Goal: Task Accomplishment & Management: Manage account settings

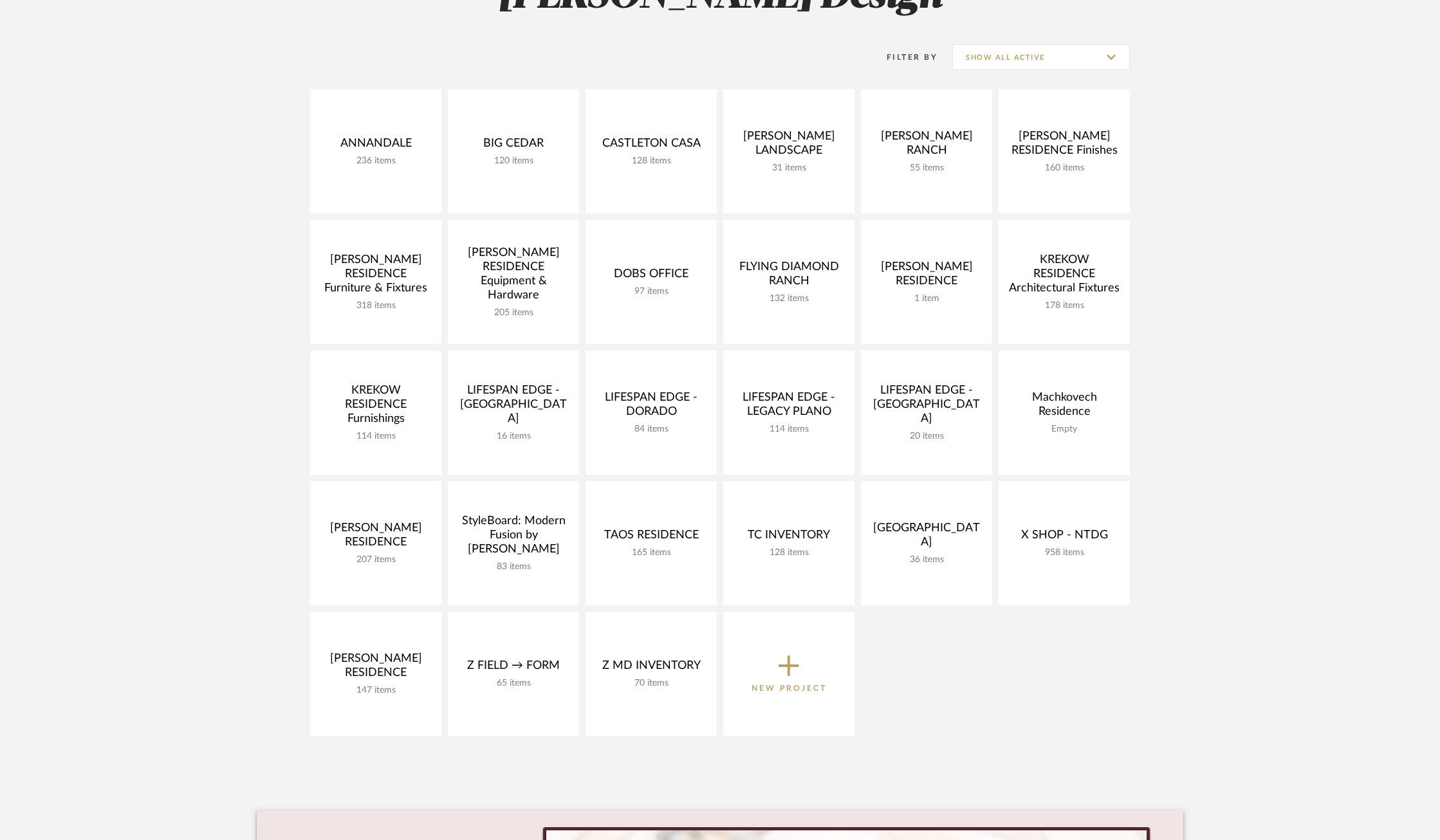
scroll to position [236, 0]
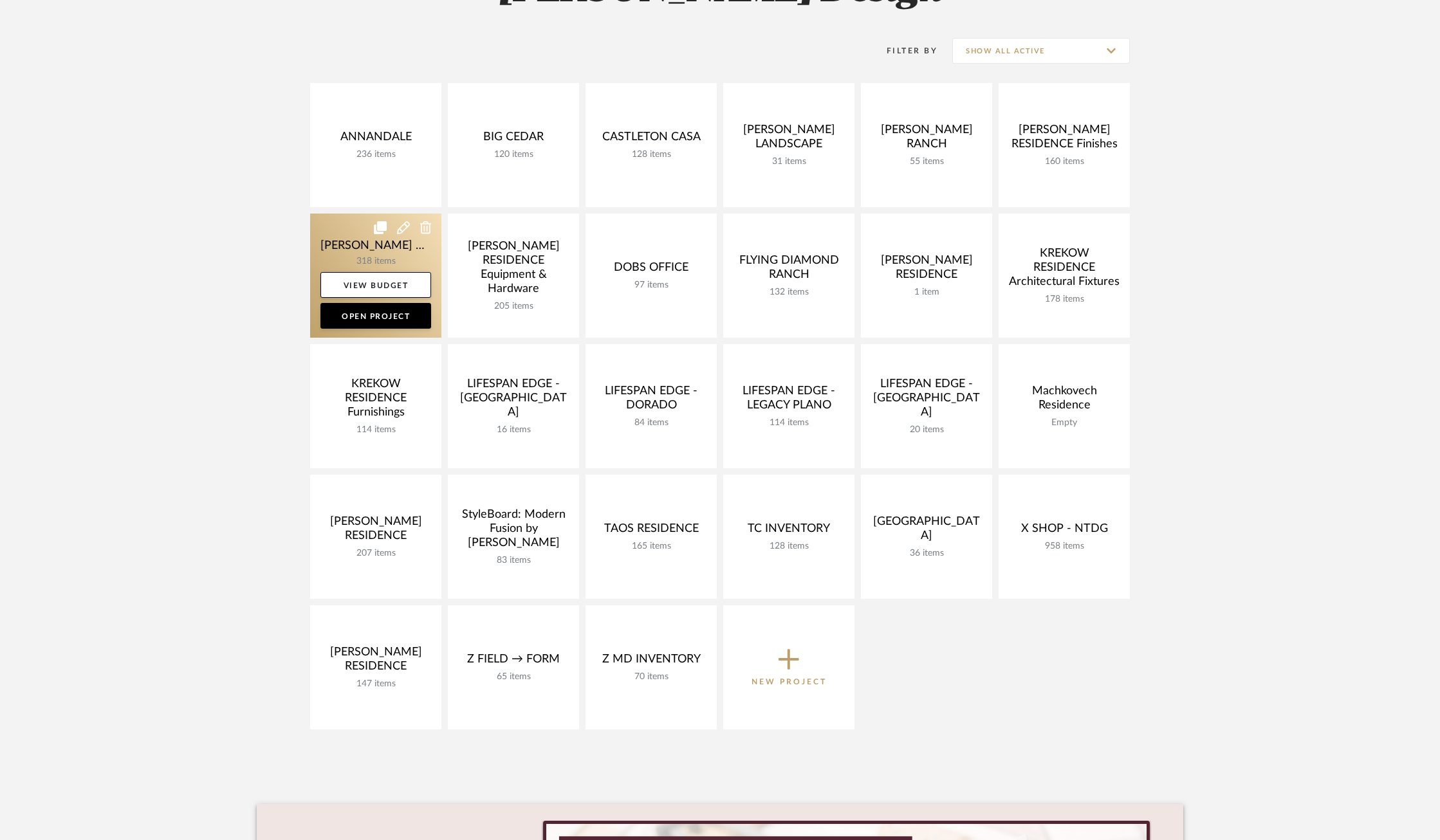
click at [336, 248] on link at bounding box center [375, 276] width 132 height 124
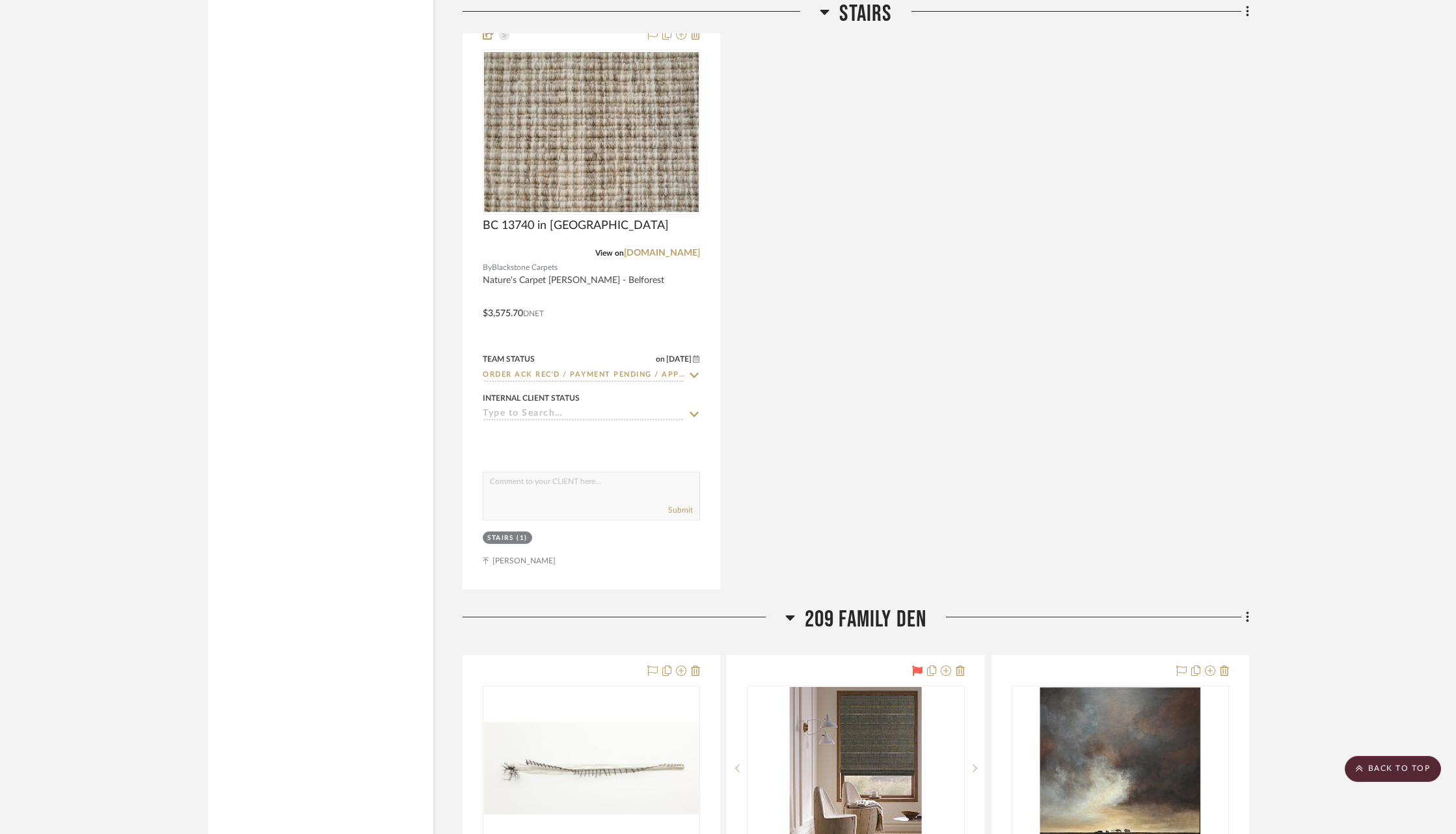
scroll to position [31102, 0]
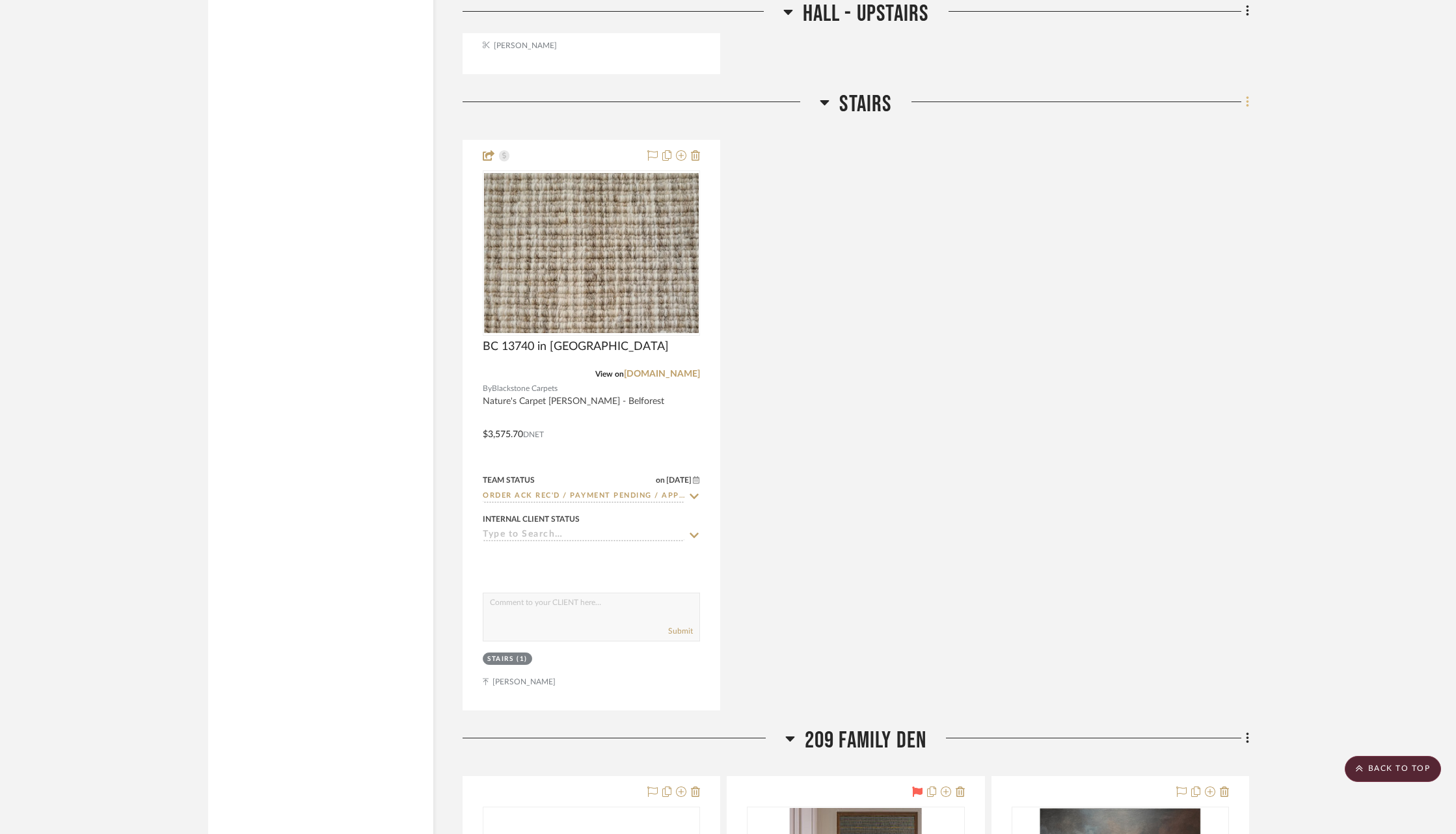
click at [1248, 95] on icon at bounding box center [1248, 102] width 4 height 14
click at [1169, 316] on span "Move Room Down" at bounding box center [1190, 315] width 75 height 11
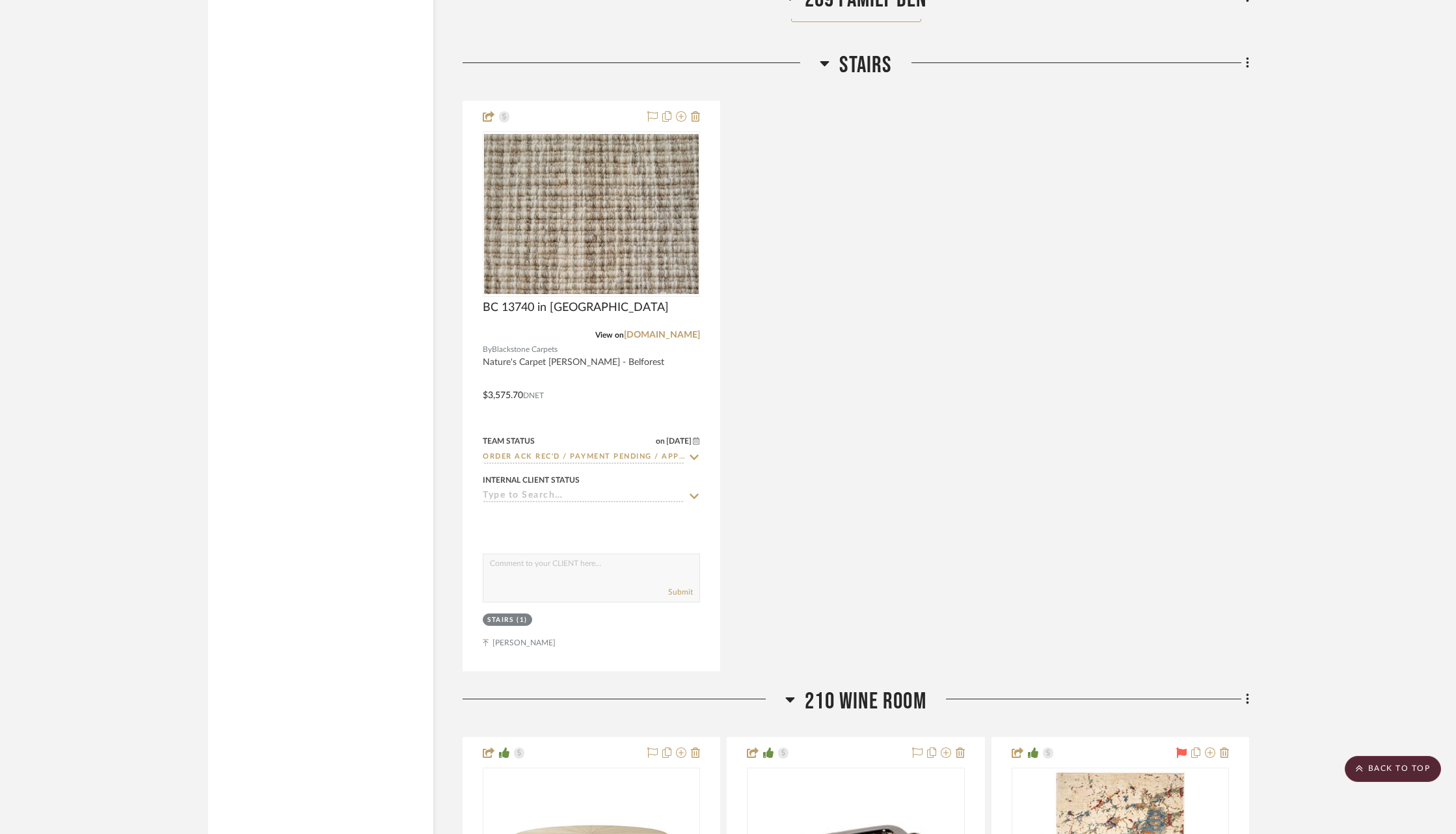
scroll to position [33024, 0]
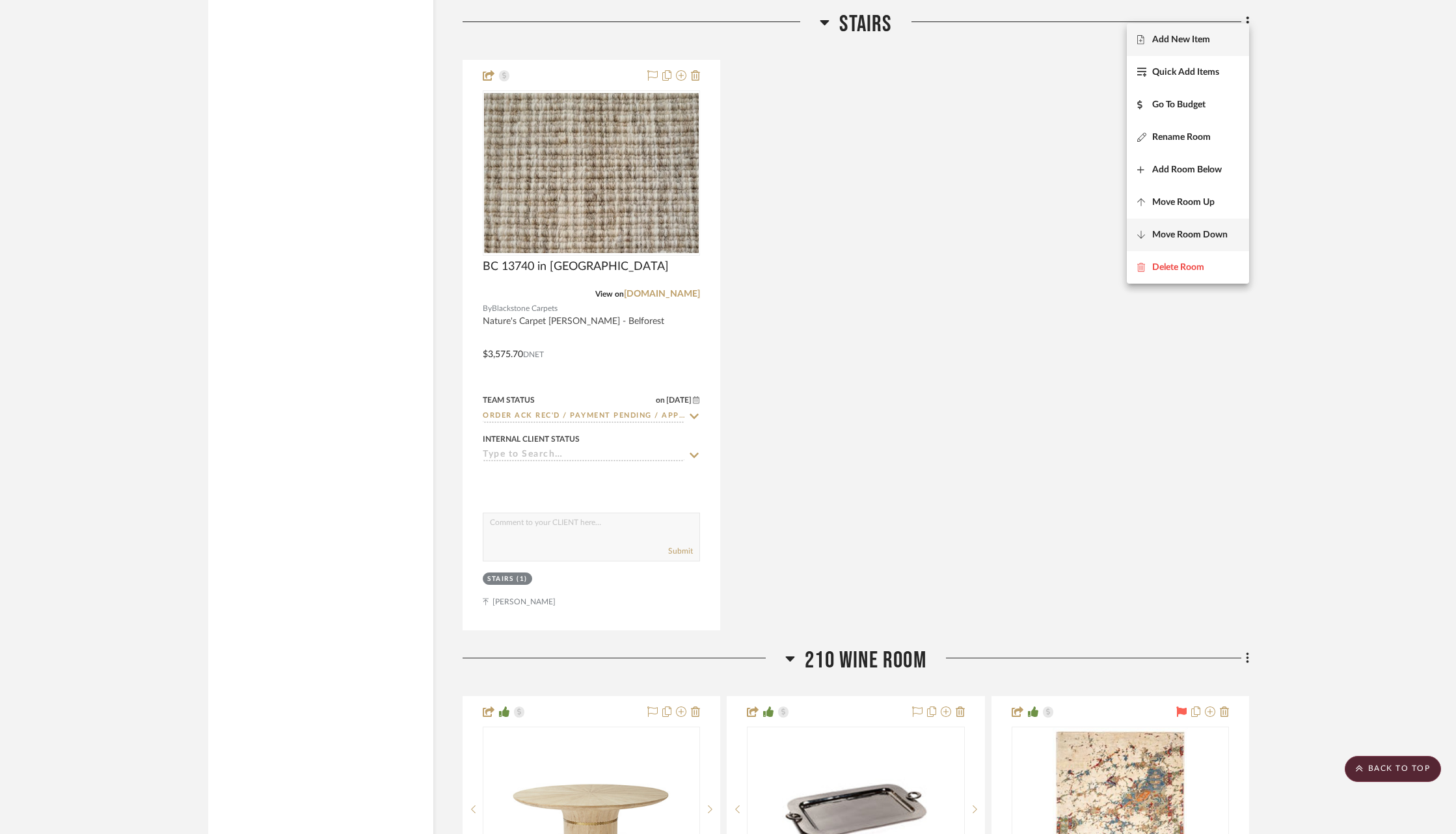
click at [1191, 232] on span "Move Room Down" at bounding box center [1190, 235] width 75 height 11
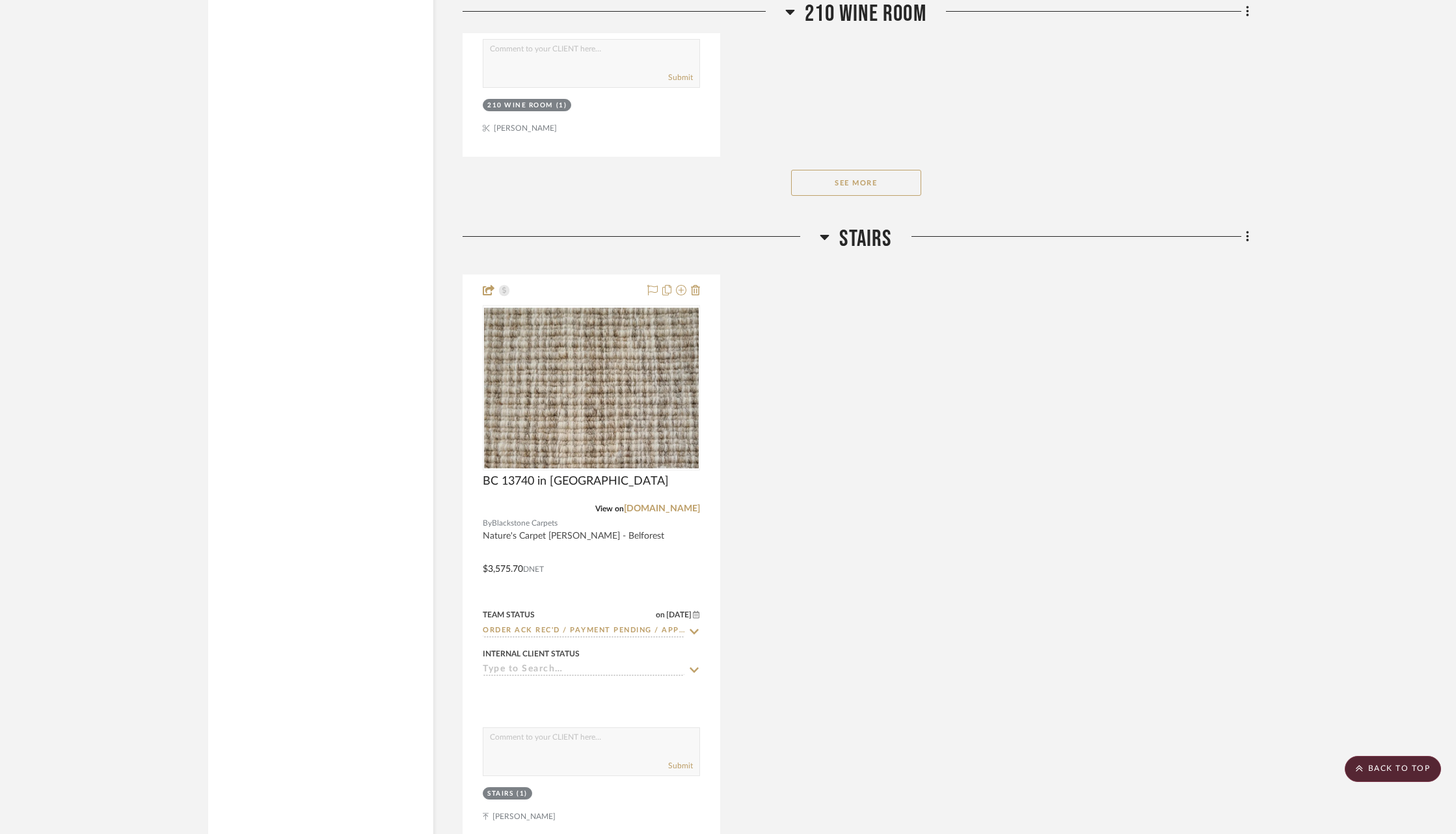
scroll to position [34866, 0]
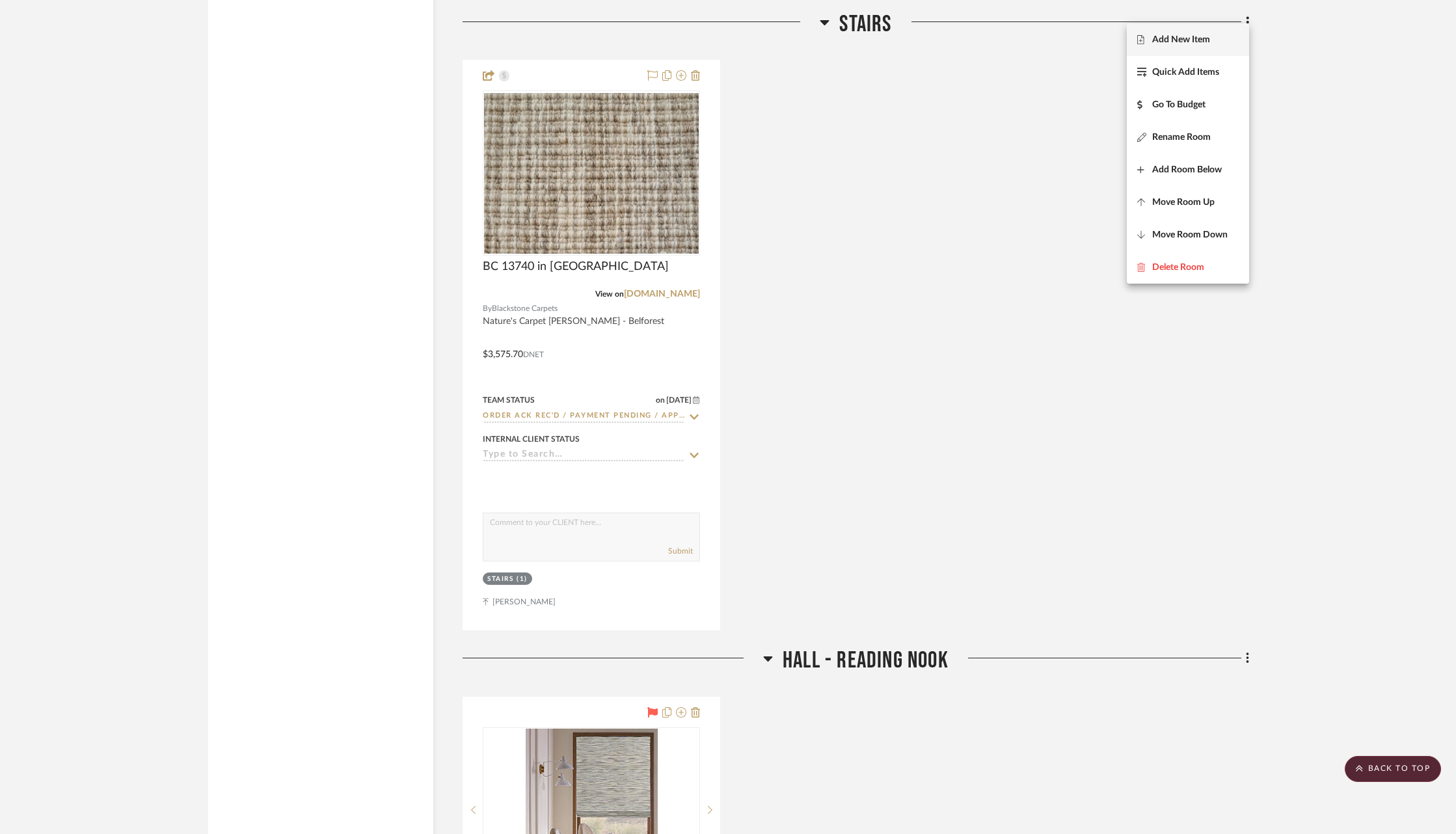
click at [1191, 232] on span "Move Room Down" at bounding box center [1190, 235] width 75 height 11
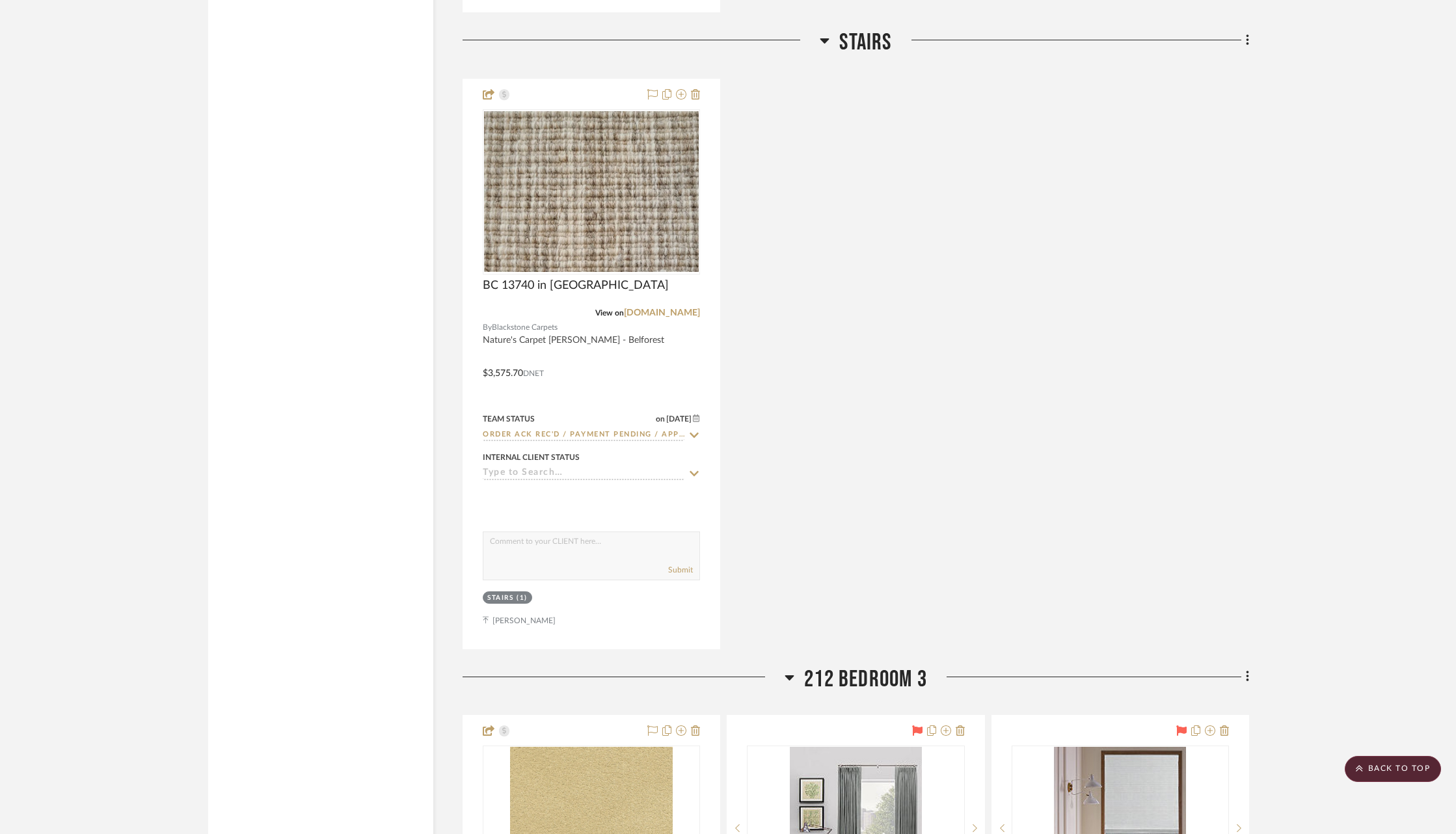
scroll to position [35502, 0]
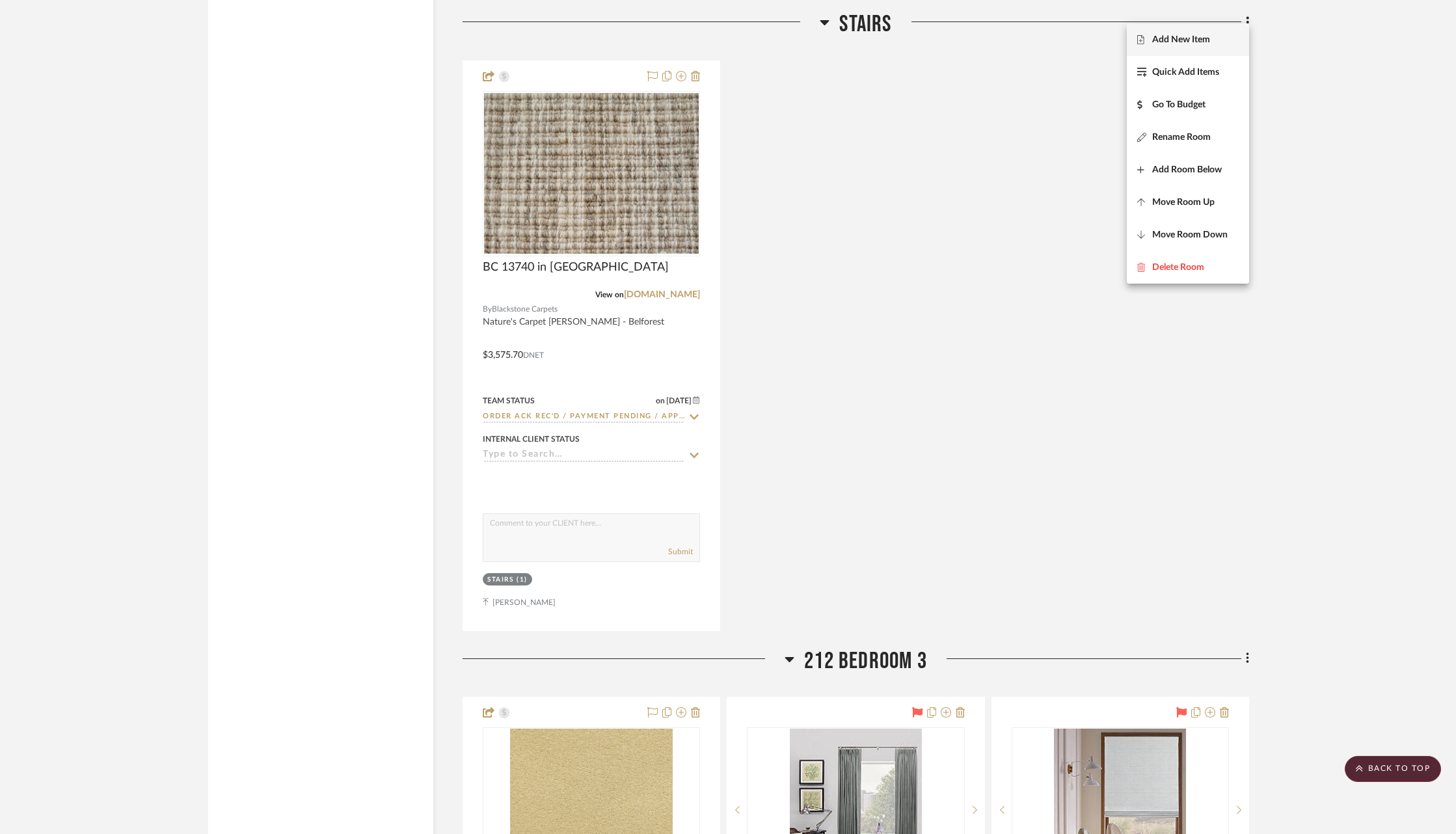
click at [1191, 232] on span "Move Room Down" at bounding box center [1190, 235] width 75 height 11
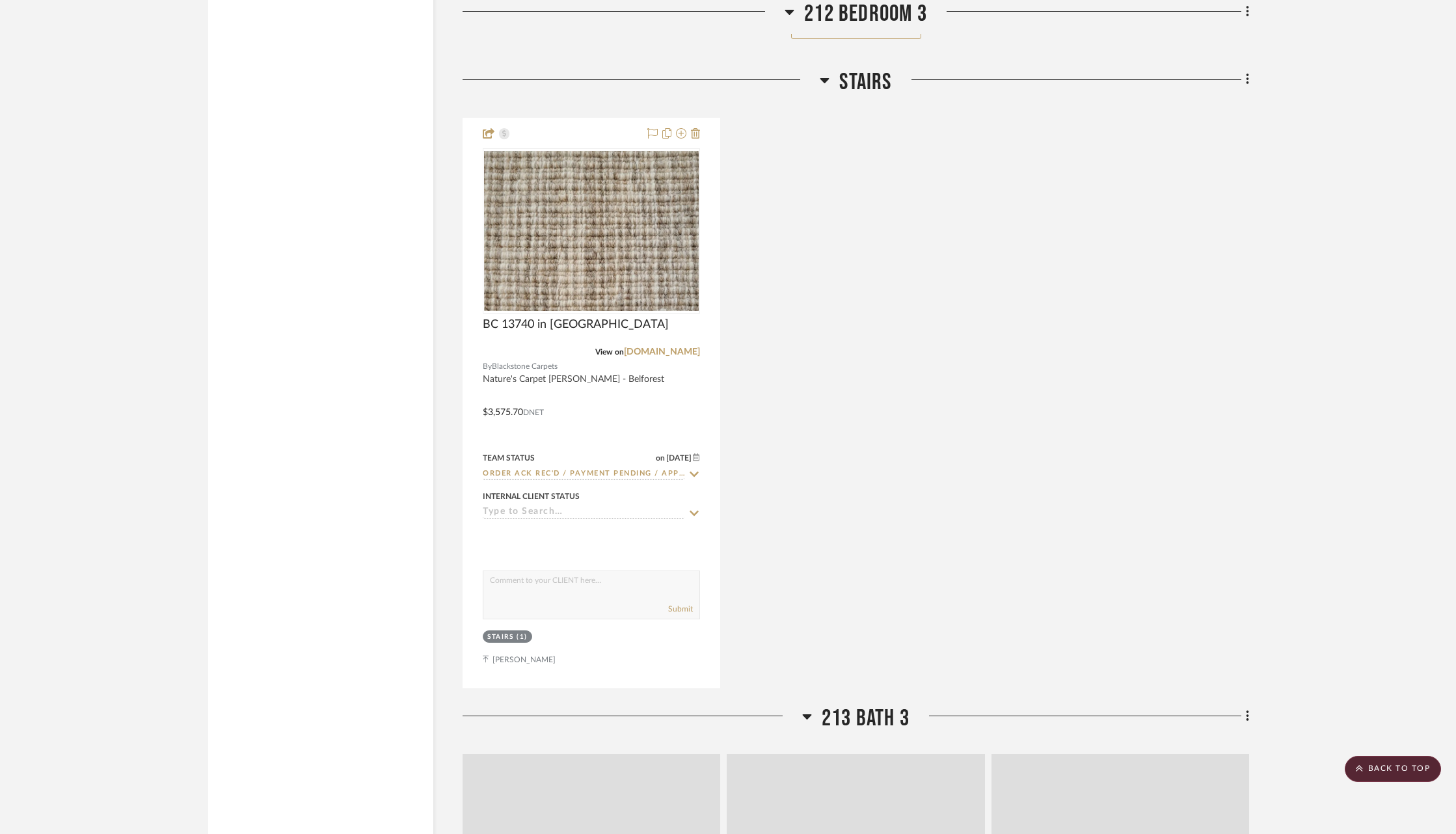
scroll to position [37341, 0]
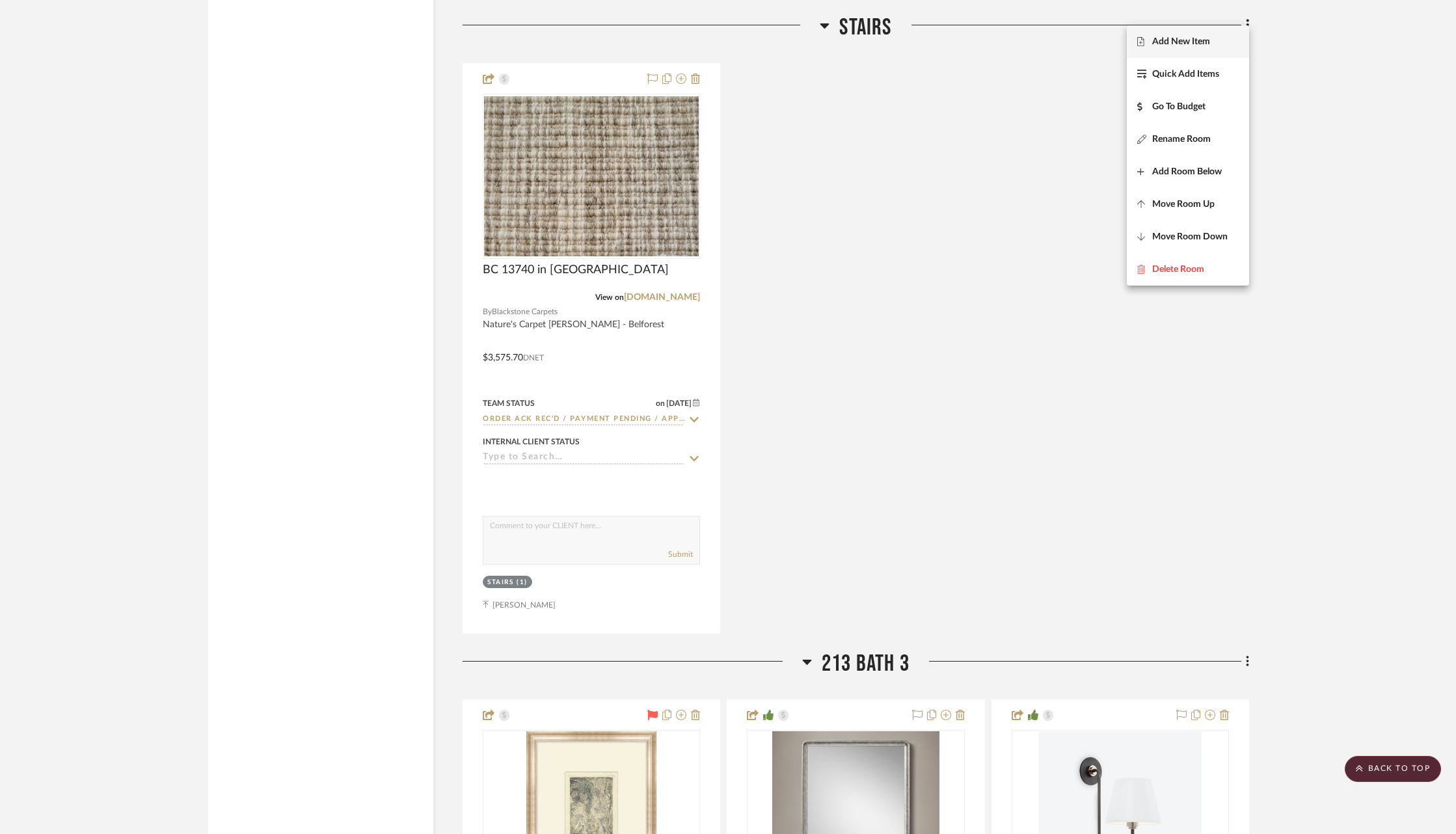
click at [1191, 232] on span "Move Room Down" at bounding box center [1190, 237] width 75 height 11
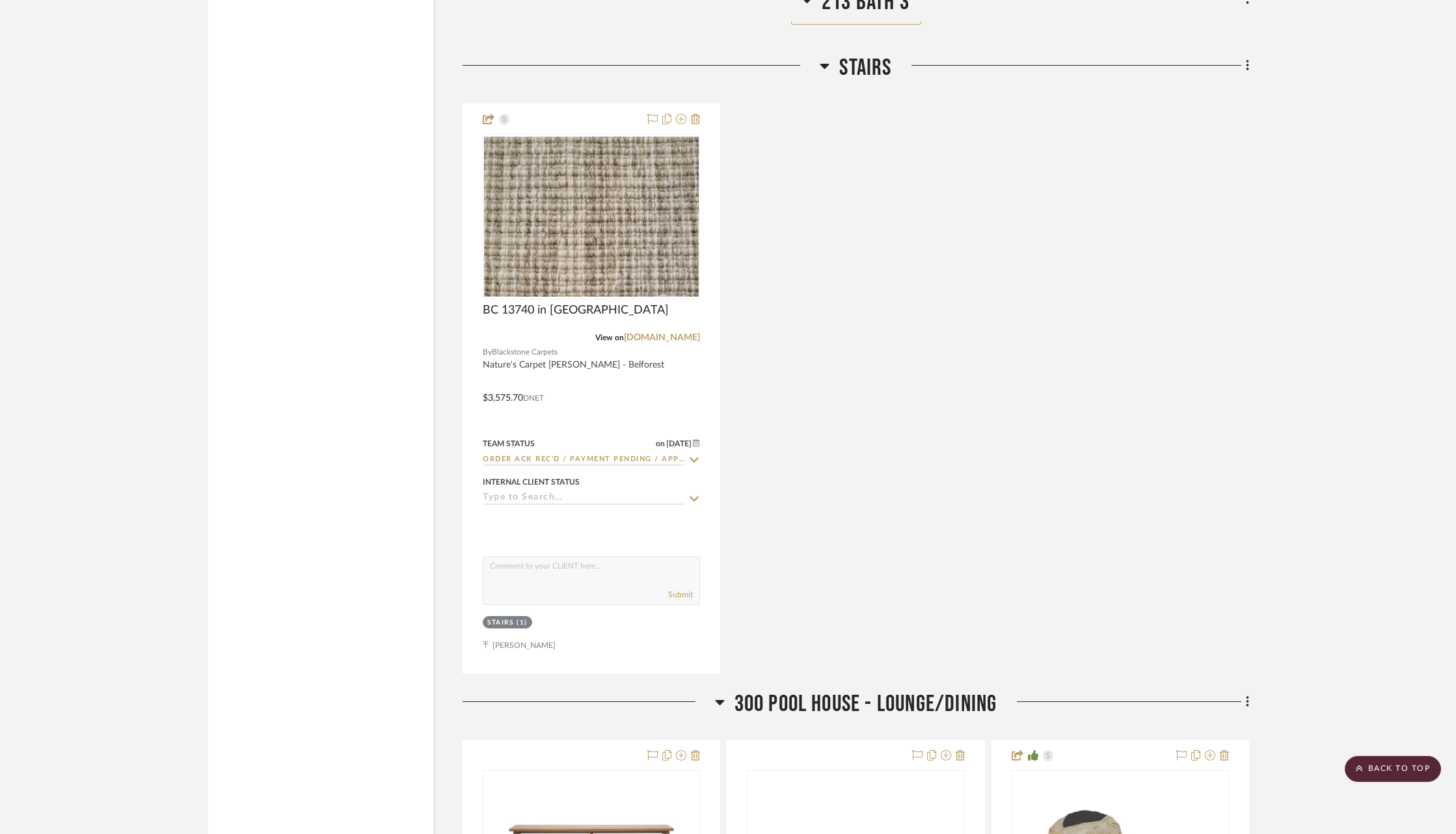
scroll to position [39183, 0]
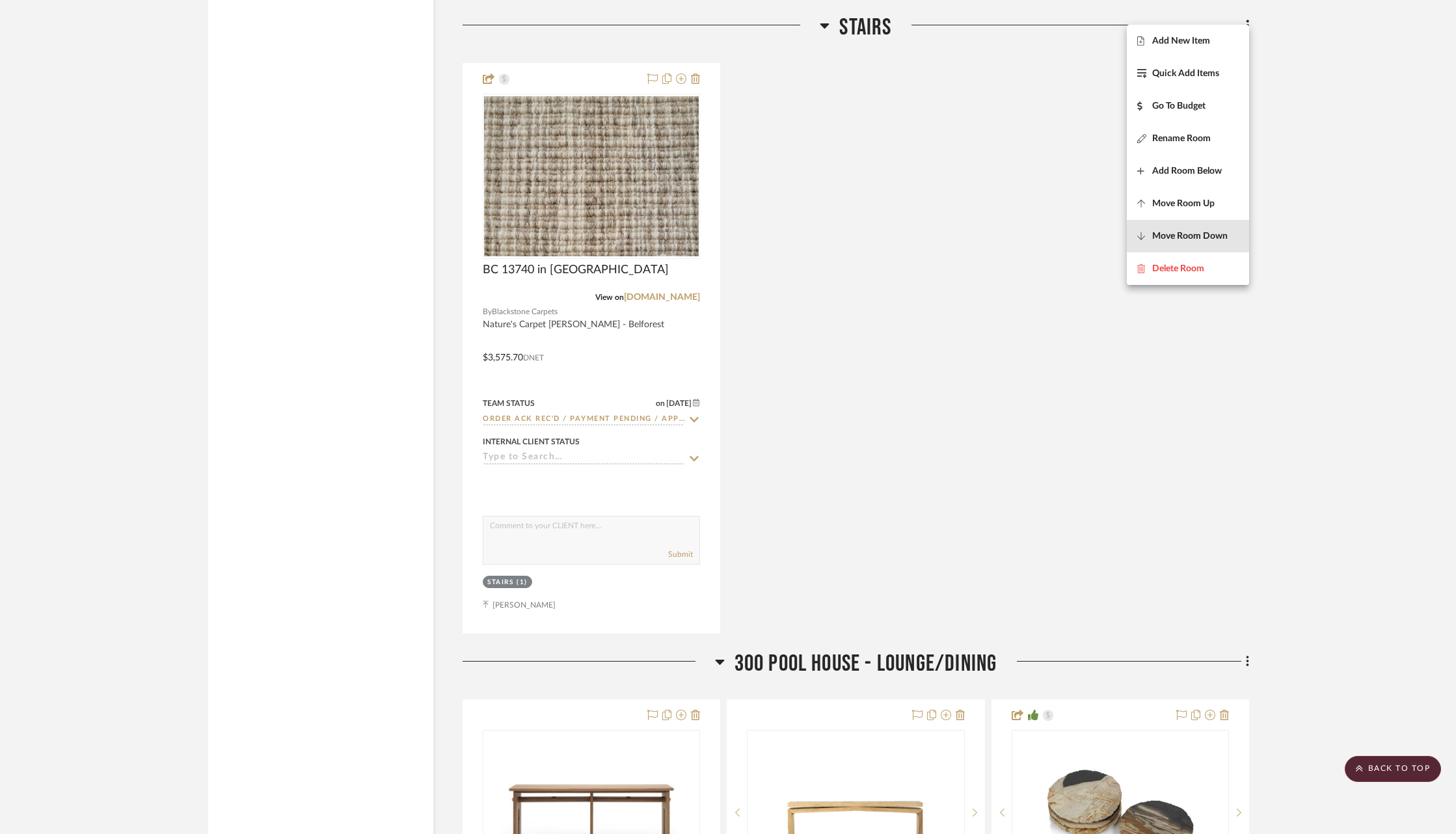
click at [1191, 232] on span "Move Room Down" at bounding box center [1190, 236] width 75 height 11
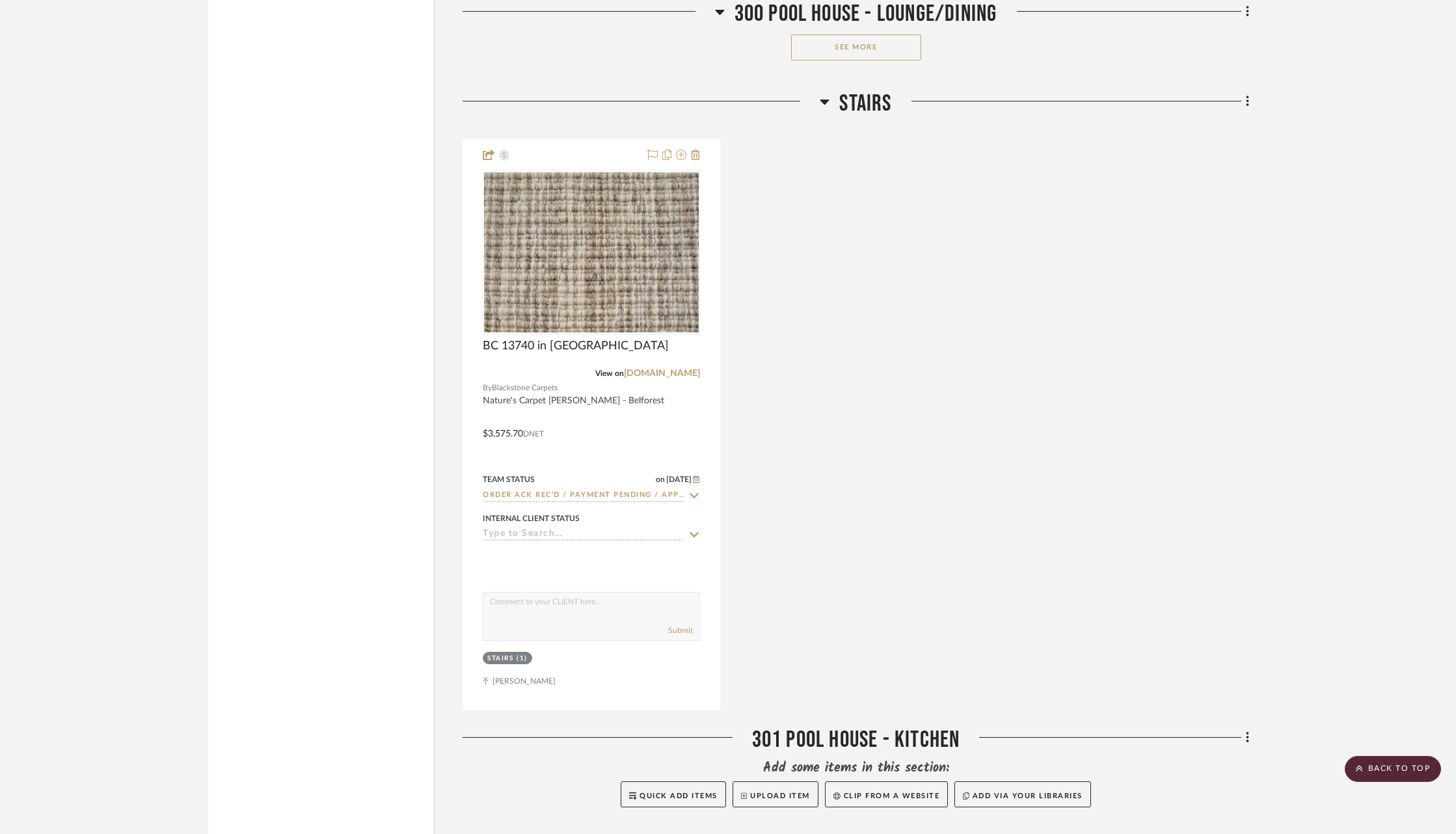
scroll to position [41024, 0]
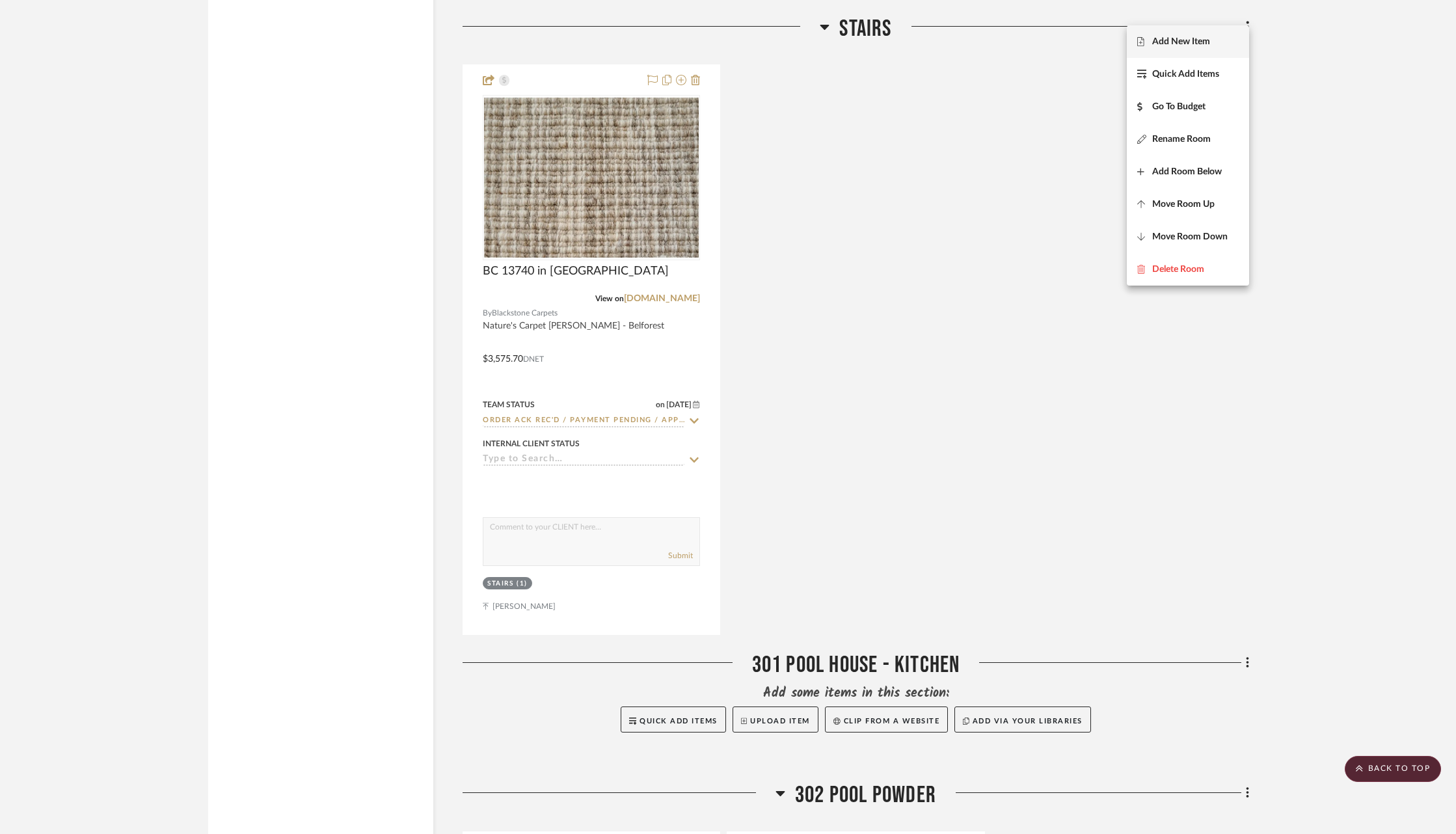
click at [943, 196] on div at bounding box center [728, 417] width 1456 height 834
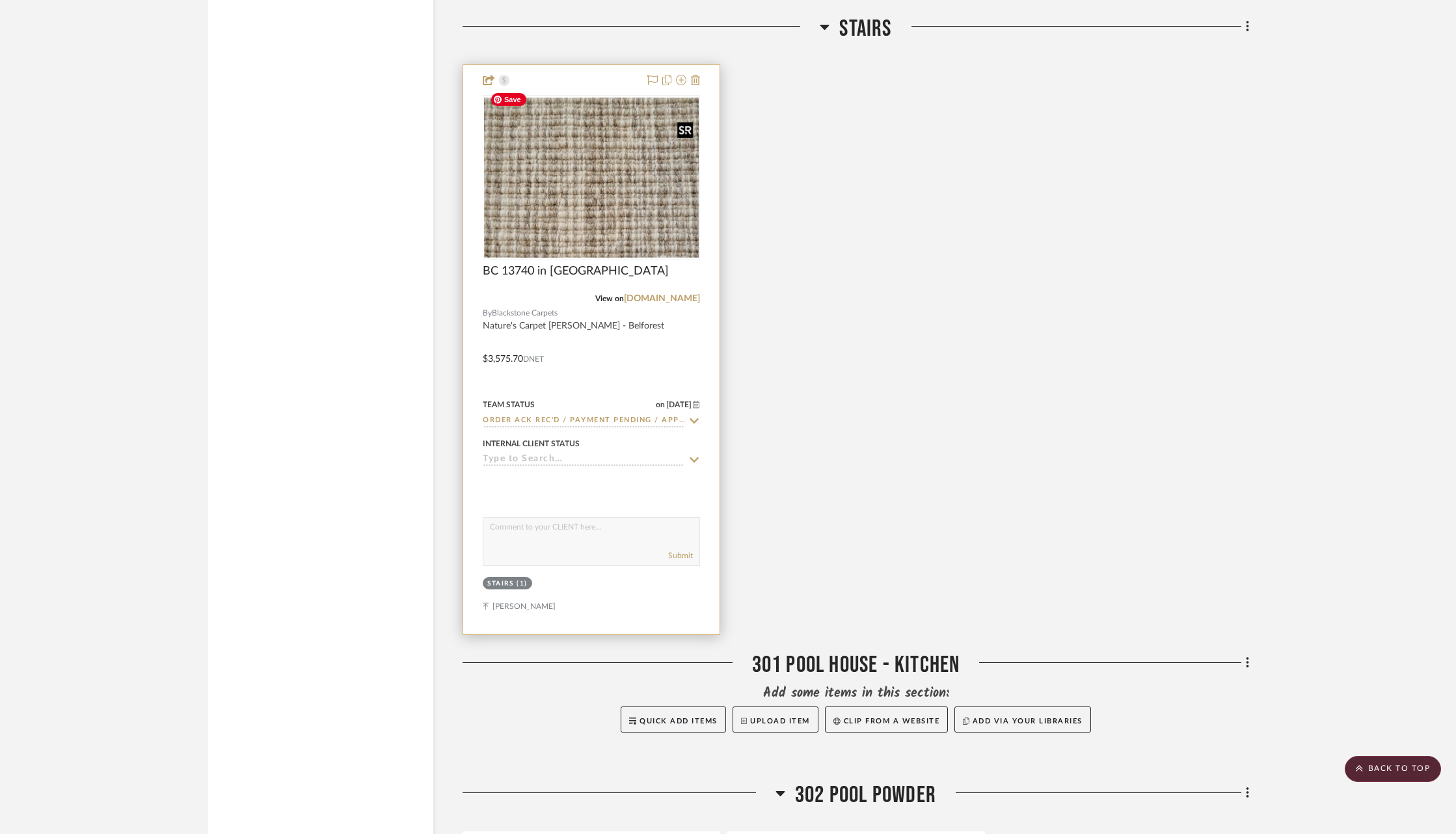
click at [0, 0] on img at bounding box center [0, 0] width 0 height 0
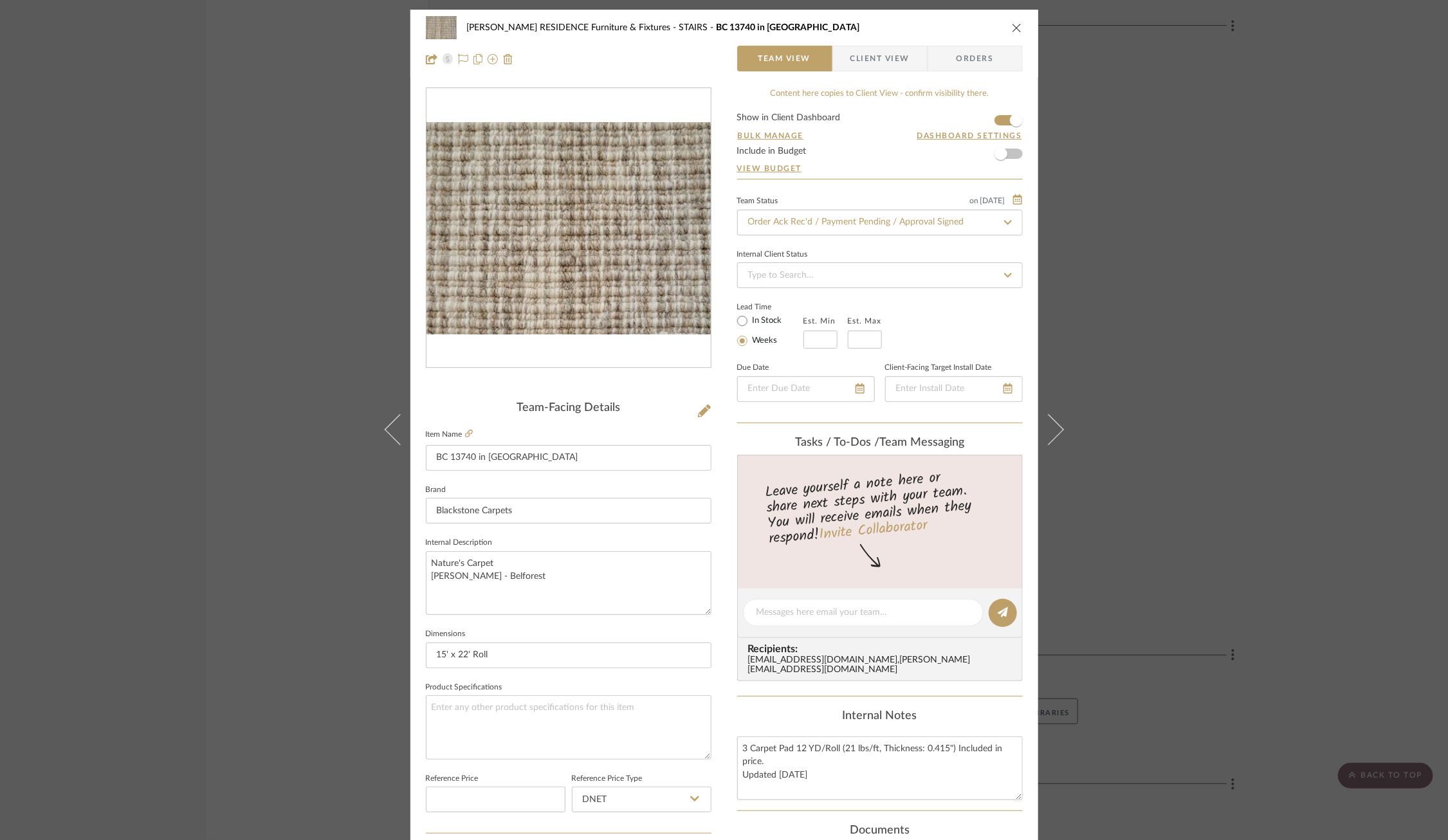
scroll to position [359, 0]
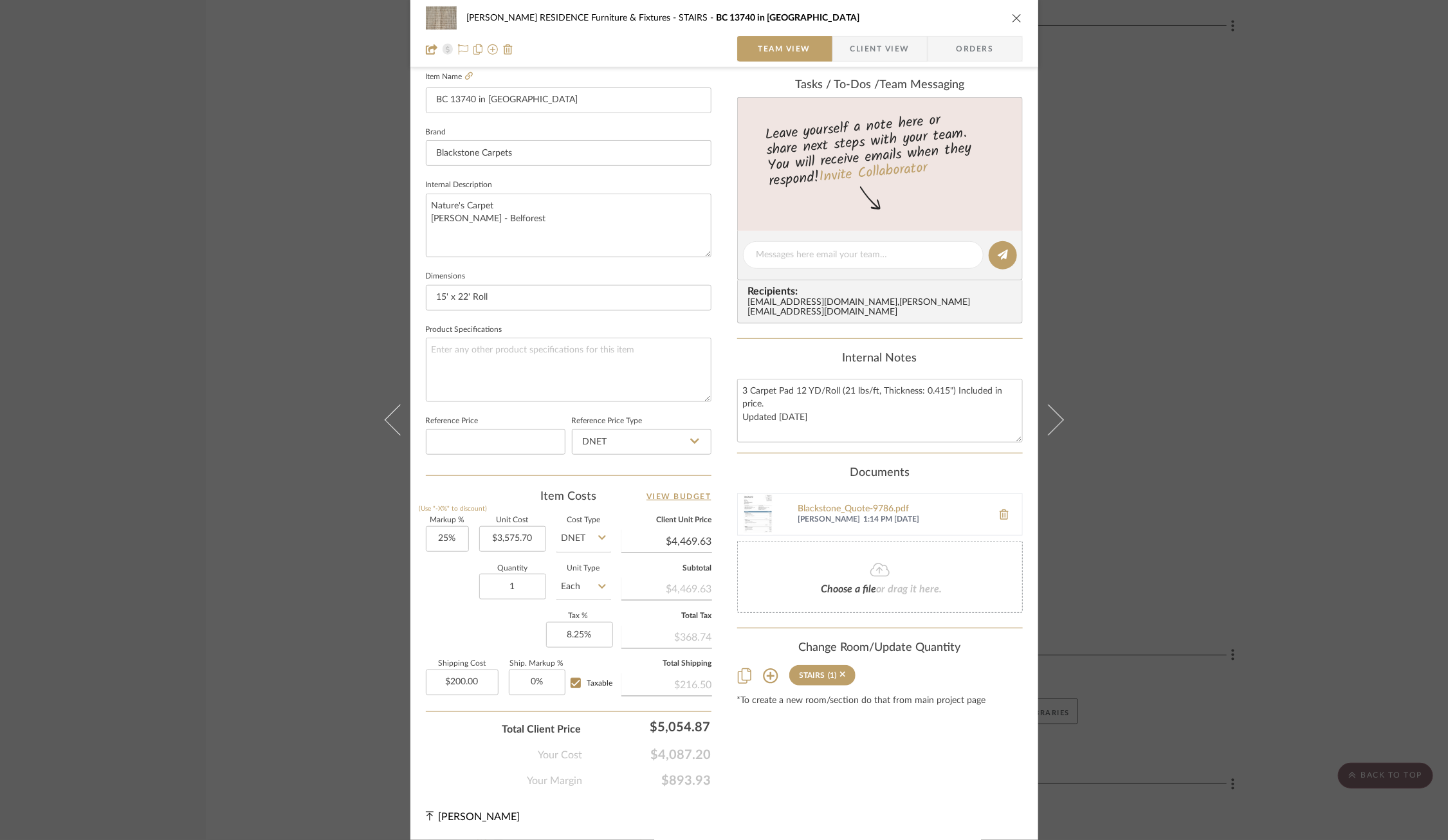
click at [764, 669] on icon at bounding box center [771, 676] width 15 height 15
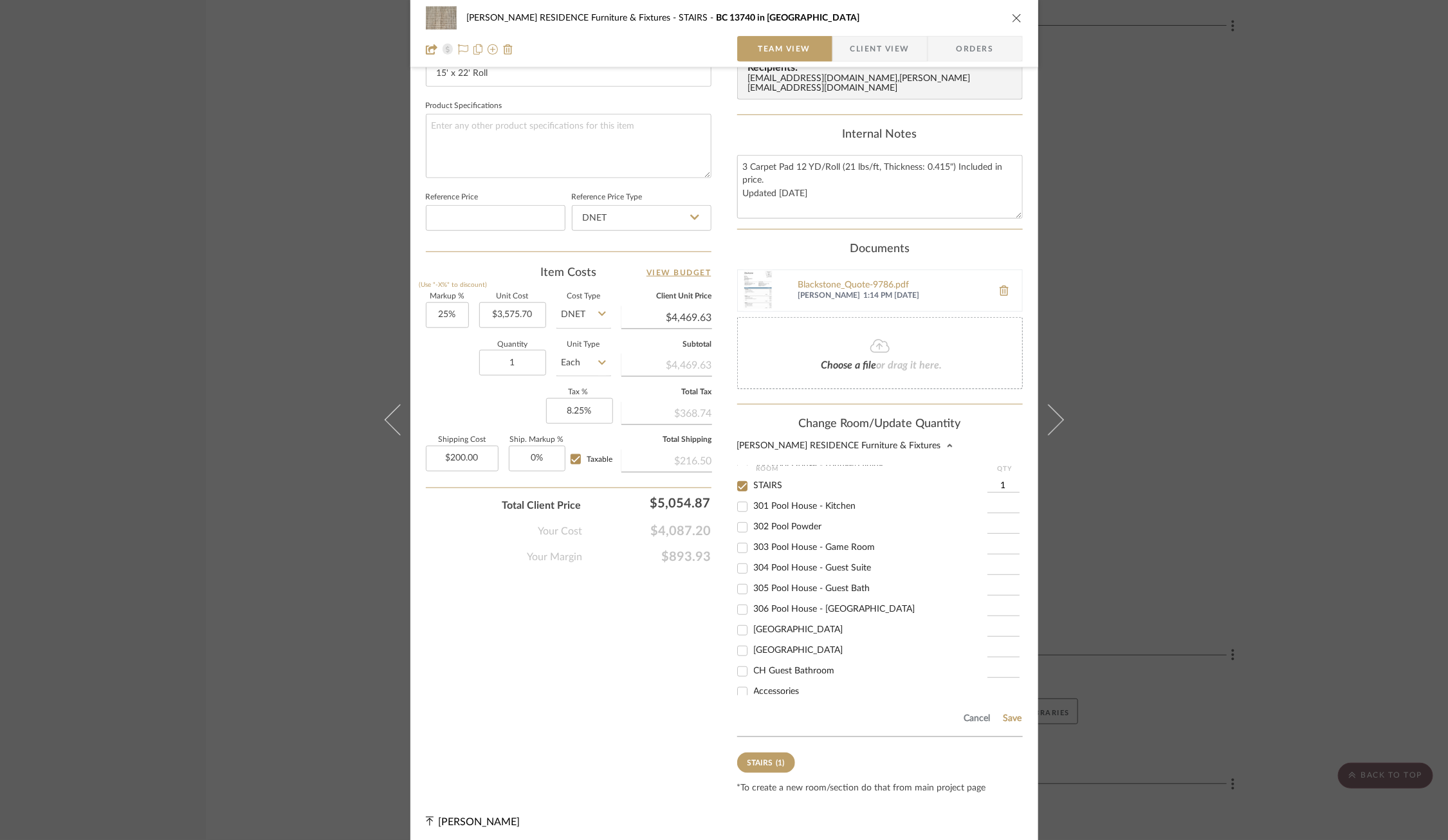
scroll to position [604, 0]
click at [780, 636] on span "[GEOGRAPHIC_DATA]" at bounding box center [798, 640] width 89 height 9
click at [753, 635] on input "[GEOGRAPHIC_DATA]" at bounding box center [743, 642] width 21 height 21
checkbox input "true"
type input "1"
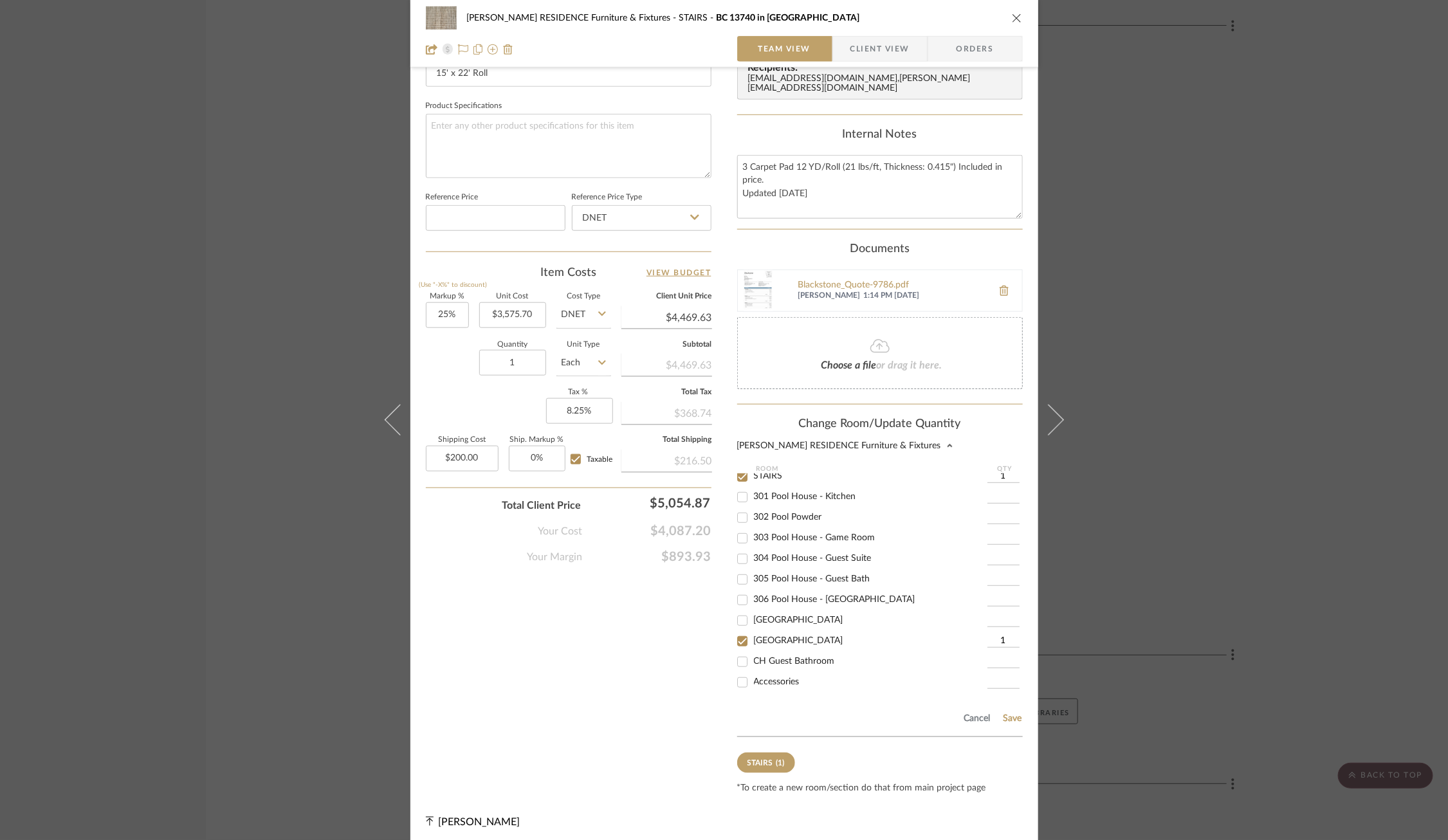
click at [762, 472] on span "STAIRS" at bounding box center [769, 475] width 29 height 9
click at [753, 472] on input "STAIRS" at bounding box center [743, 477] width 21 height 21
checkbox input "false"
click at [1005, 713] on button "Save" at bounding box center [1013, 718] width 20 height 10
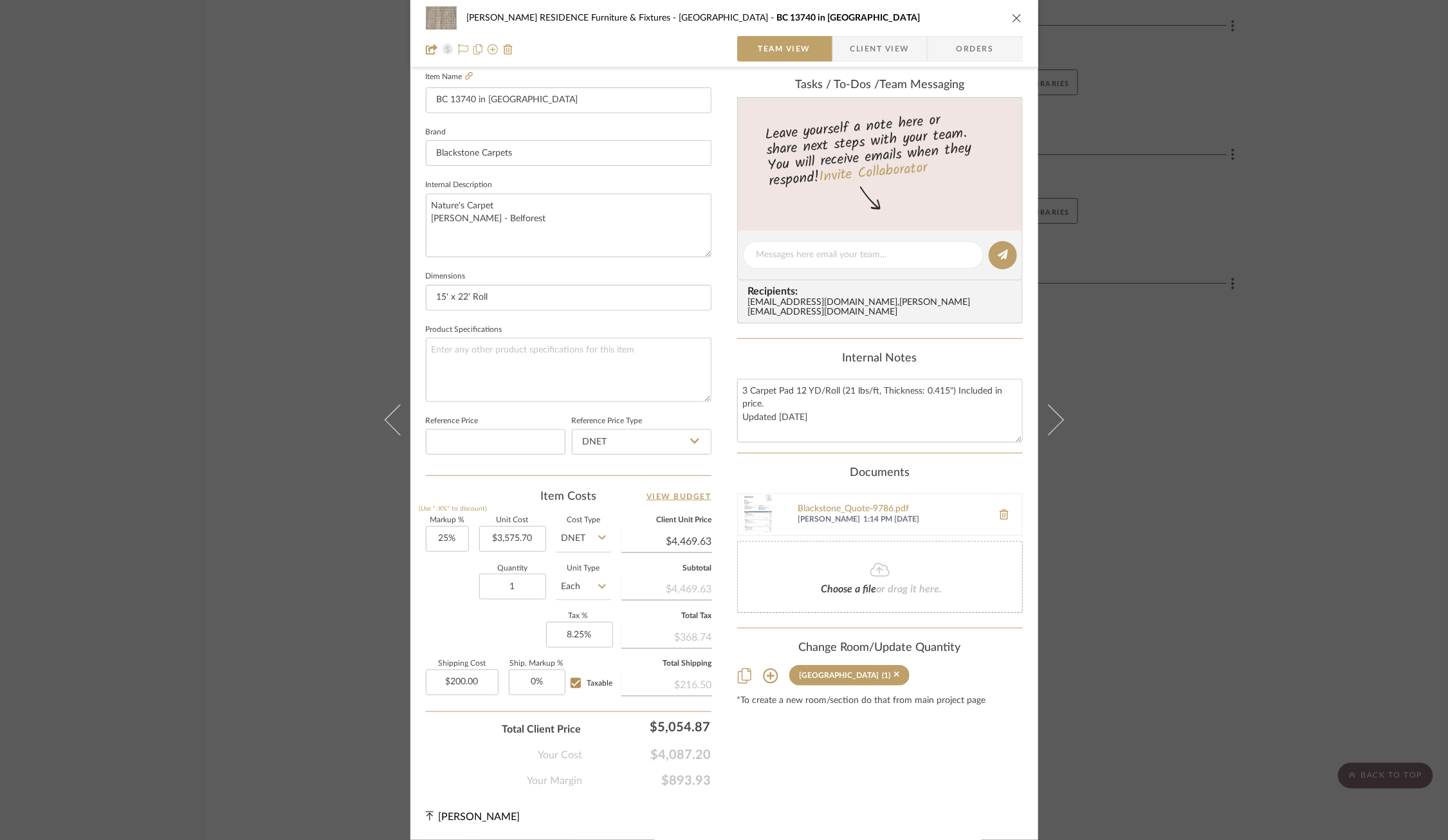
scroll to position [359, 0]
click at [1202, 349] on div "[PERSON_NAME] RESIDENCE Furniture & Fixtures Carriage House [GEOGRAPHIC_DATA] 1…" at bounding box center [724, 420] width 1448 height 840
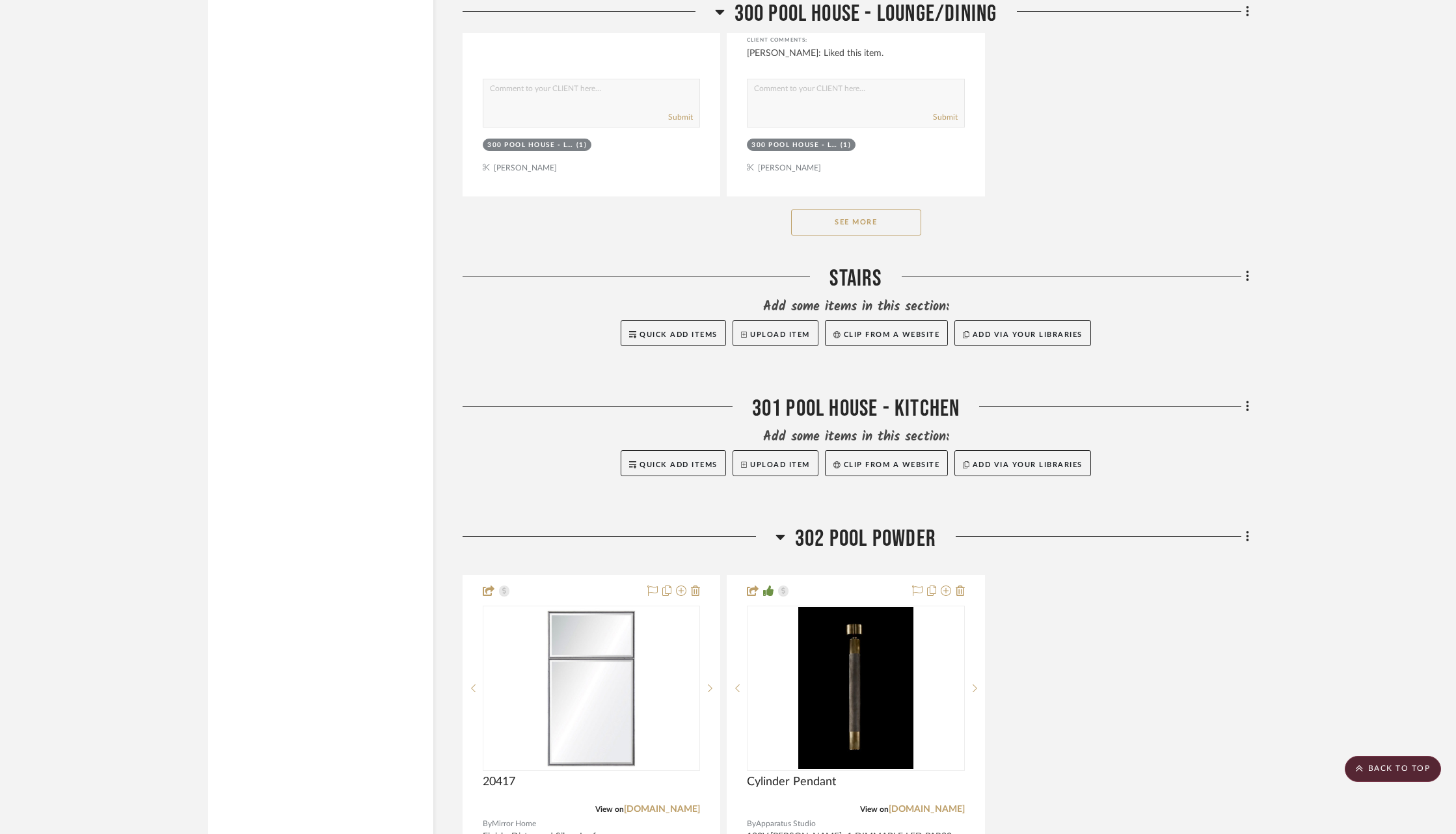
scroll to position [40774, 0]
click at [1246, 270] on icon at bounding box center [1248, 277] width 4 height 14
click at [1172, 516] on span "Delete Room" at bounding box center [1179, 520] width 52 height 11
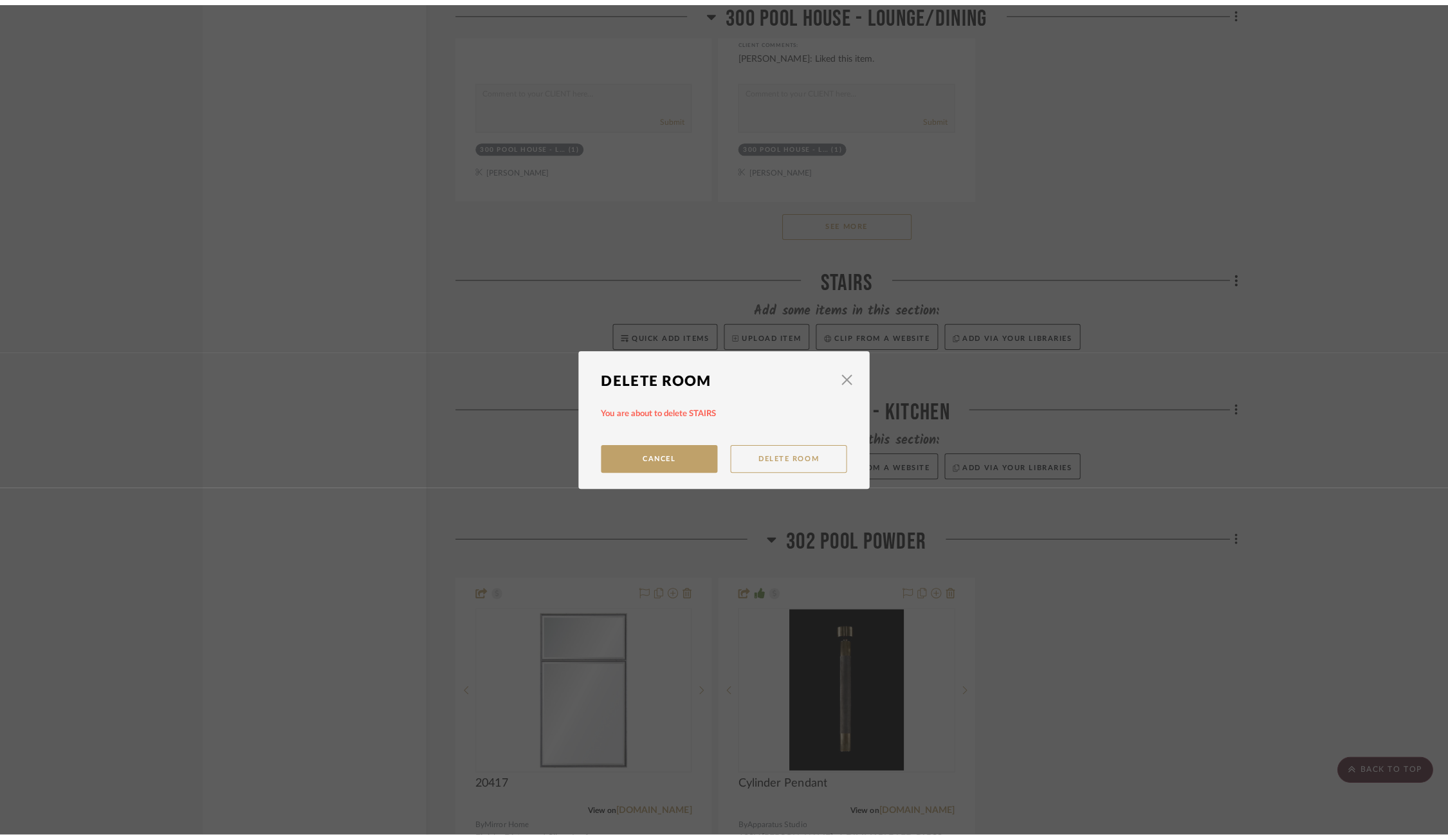
scroll to position [0, 0]
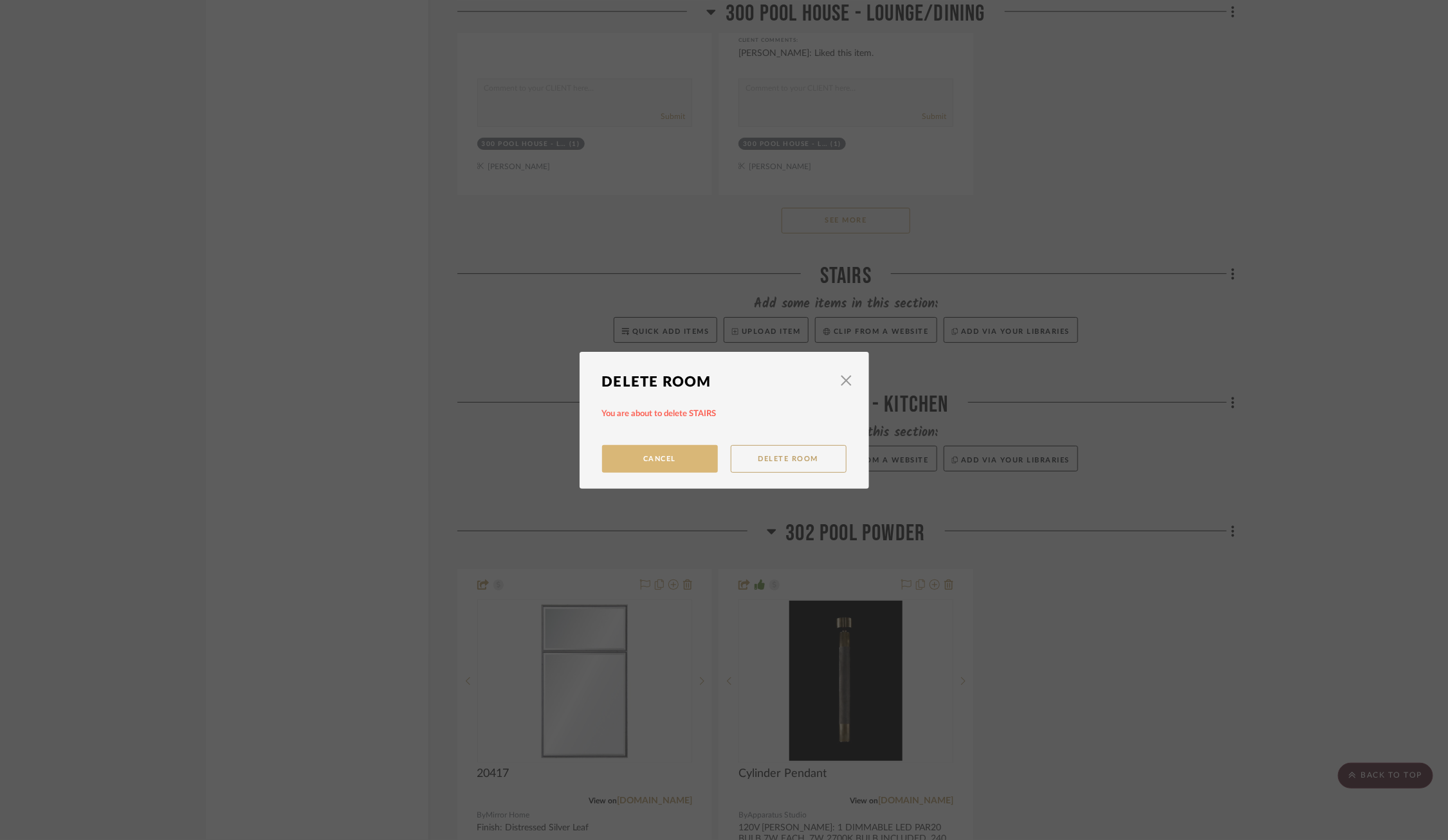
click at [678, 452] on button "Cancel" at bounding box center [660, 459] width 116 height 28
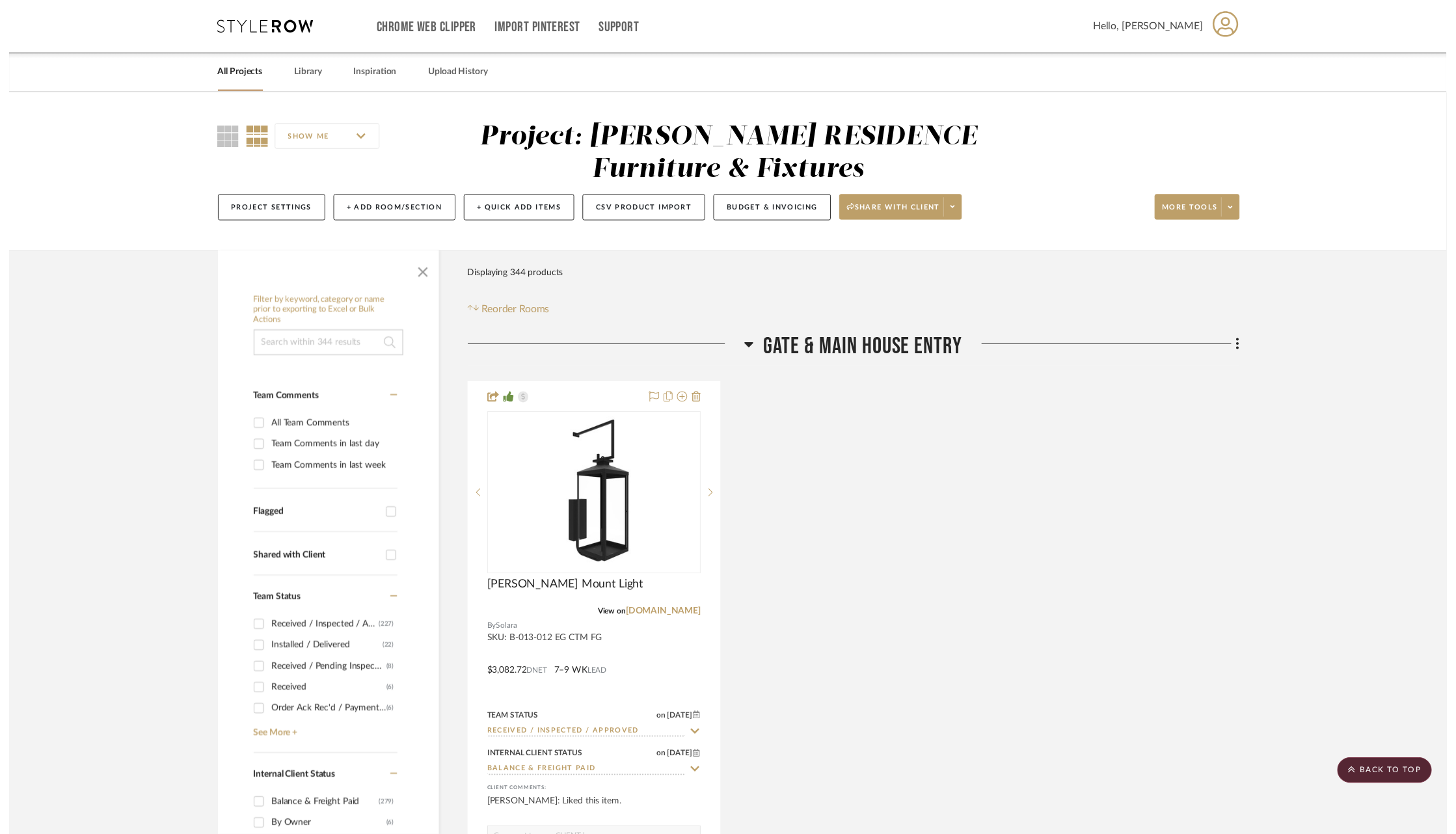
scroll to position [40774, 0]
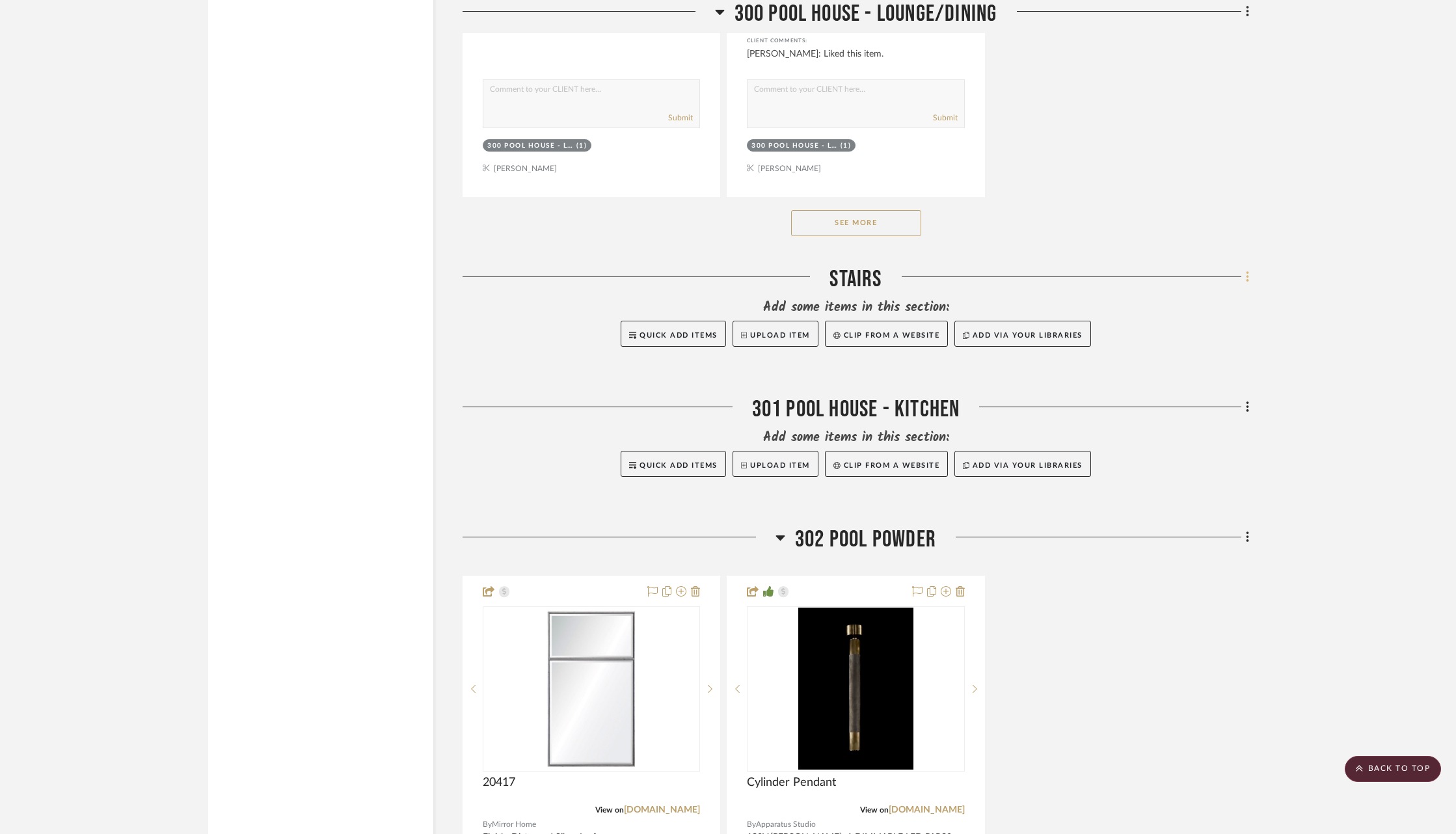
click at [1246, 270] on icon at bounding box center [1248, 277] width 4 height 14
click at [1200, 524] on span "Delete Room" at bounding box center [1179, 520] width 52 height 11
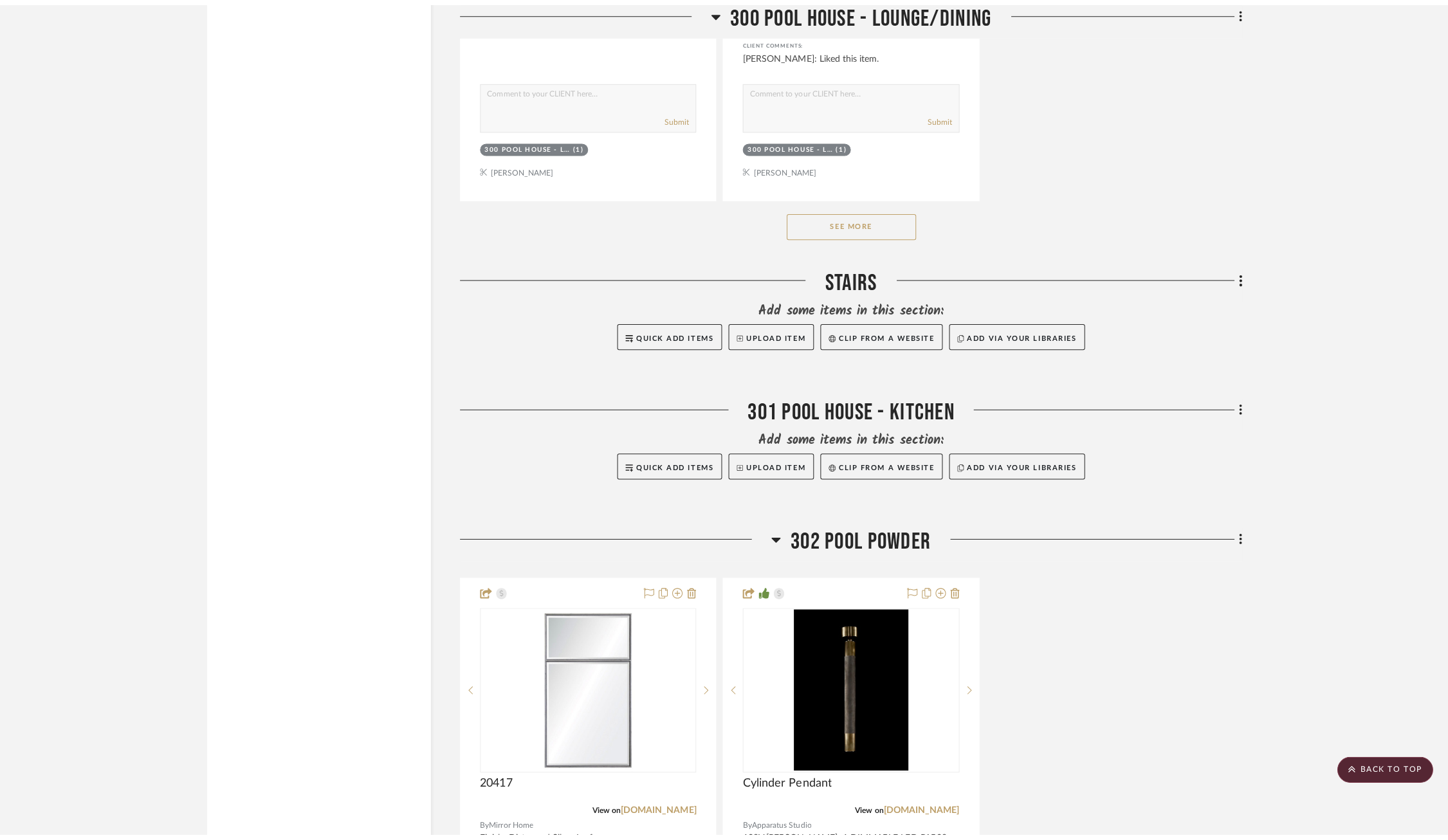
scroll to position [0, 0]
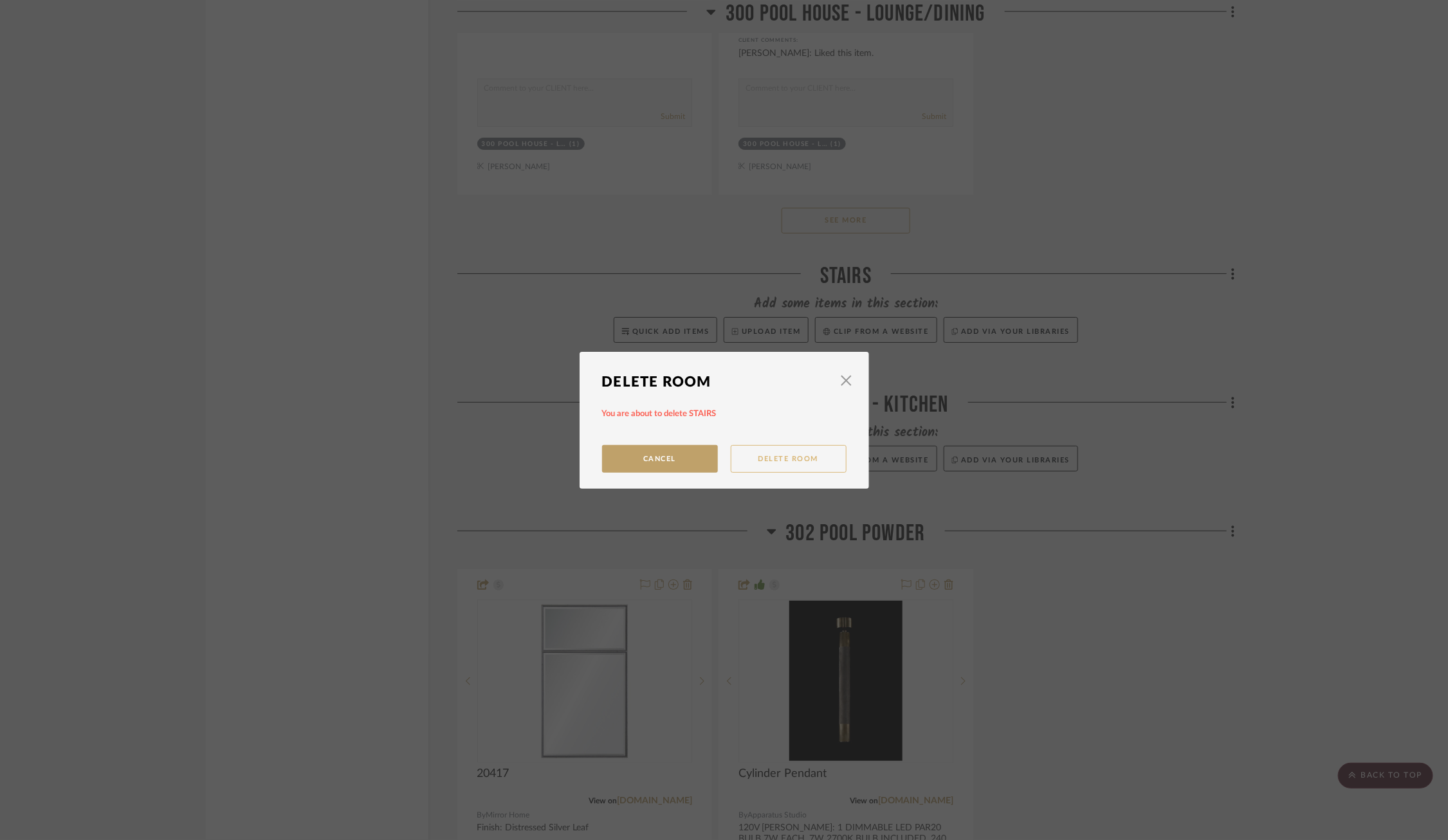
click at [806, 463] on button "Delete Room" at bounding box center [789, 459] width 116 height 28
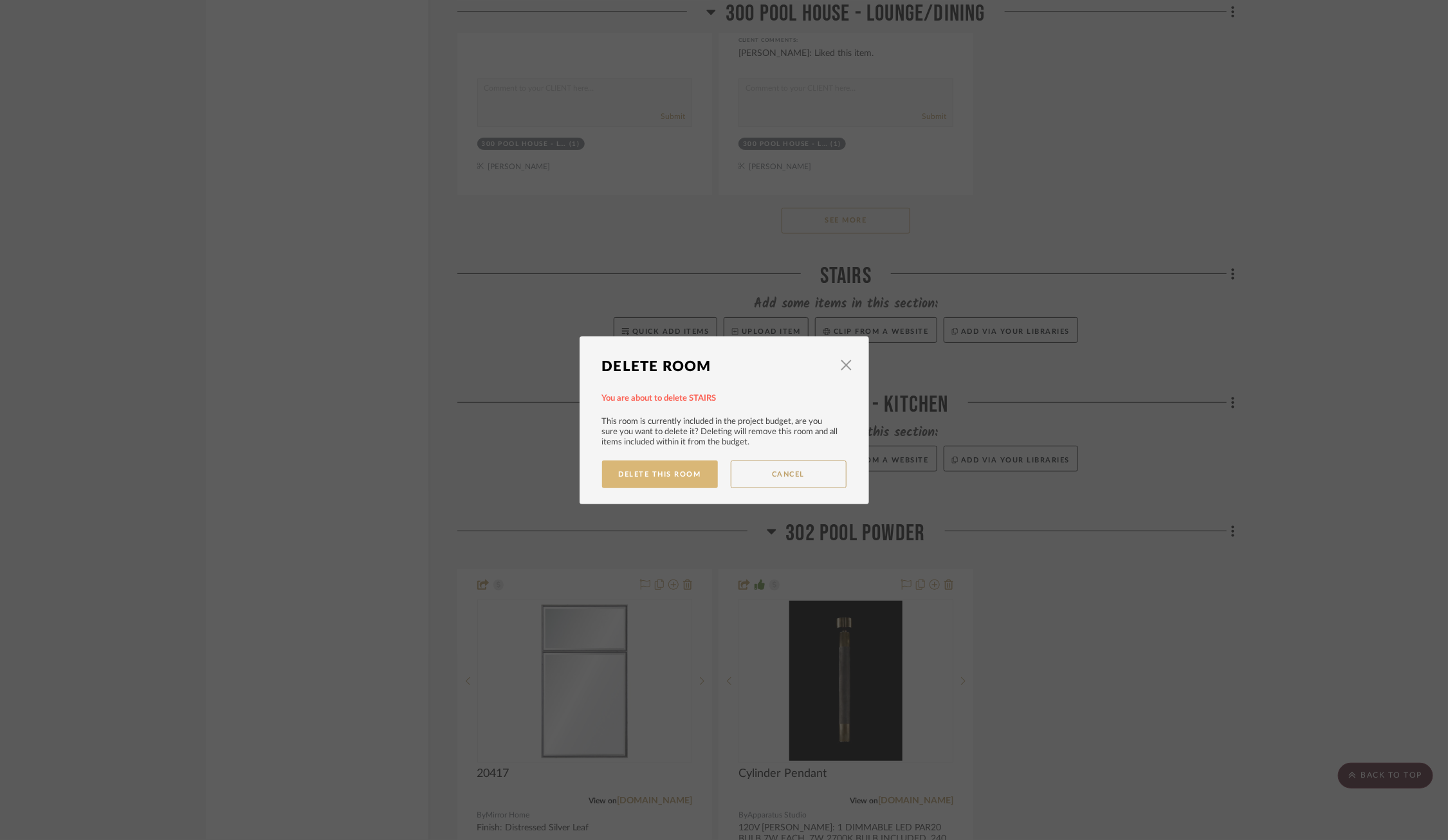
click at [659, 478] on button "Delete This Room" at bounding box center [660, 475] width 116 height 28
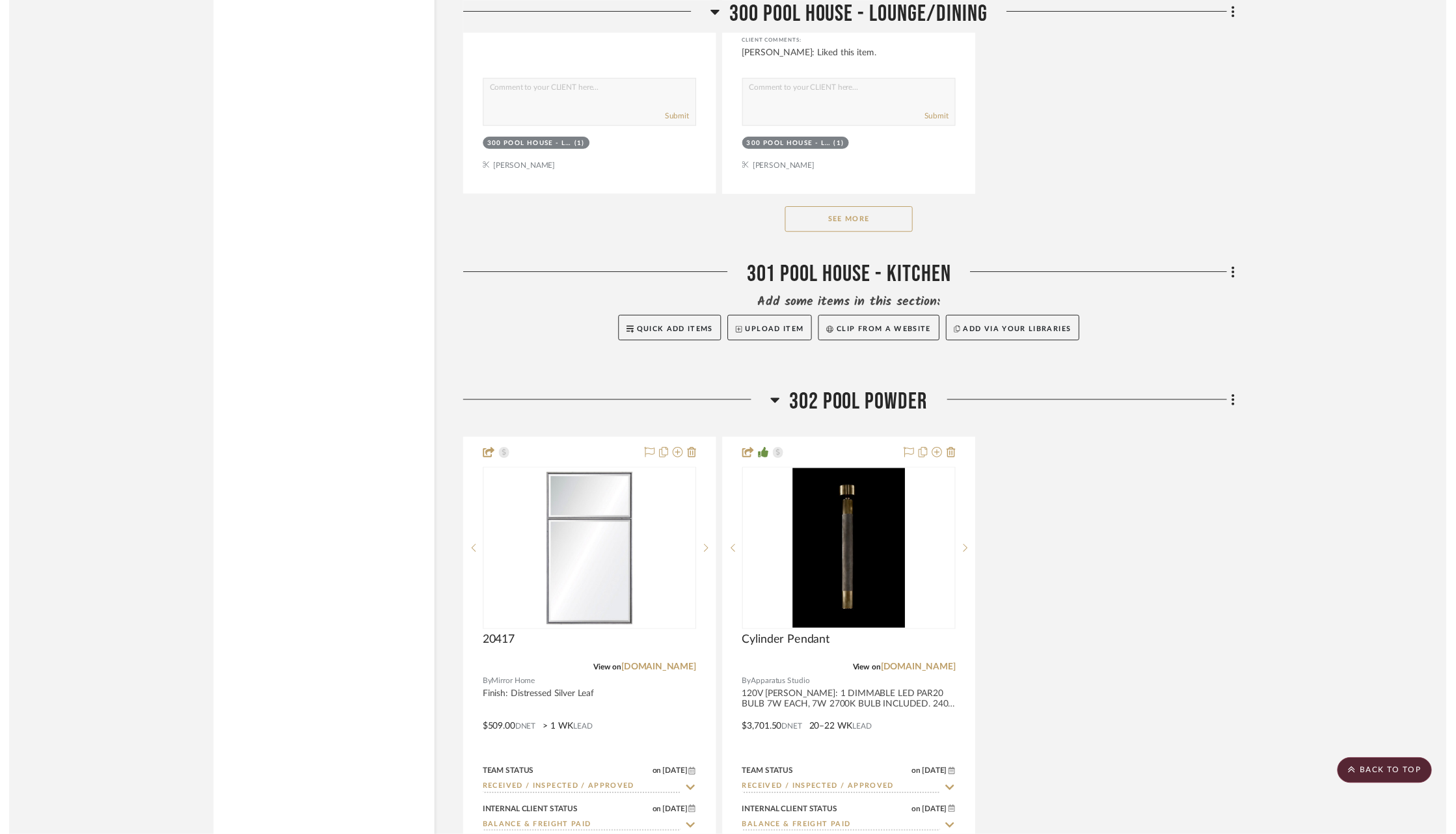
scroll to position [40774, 0]
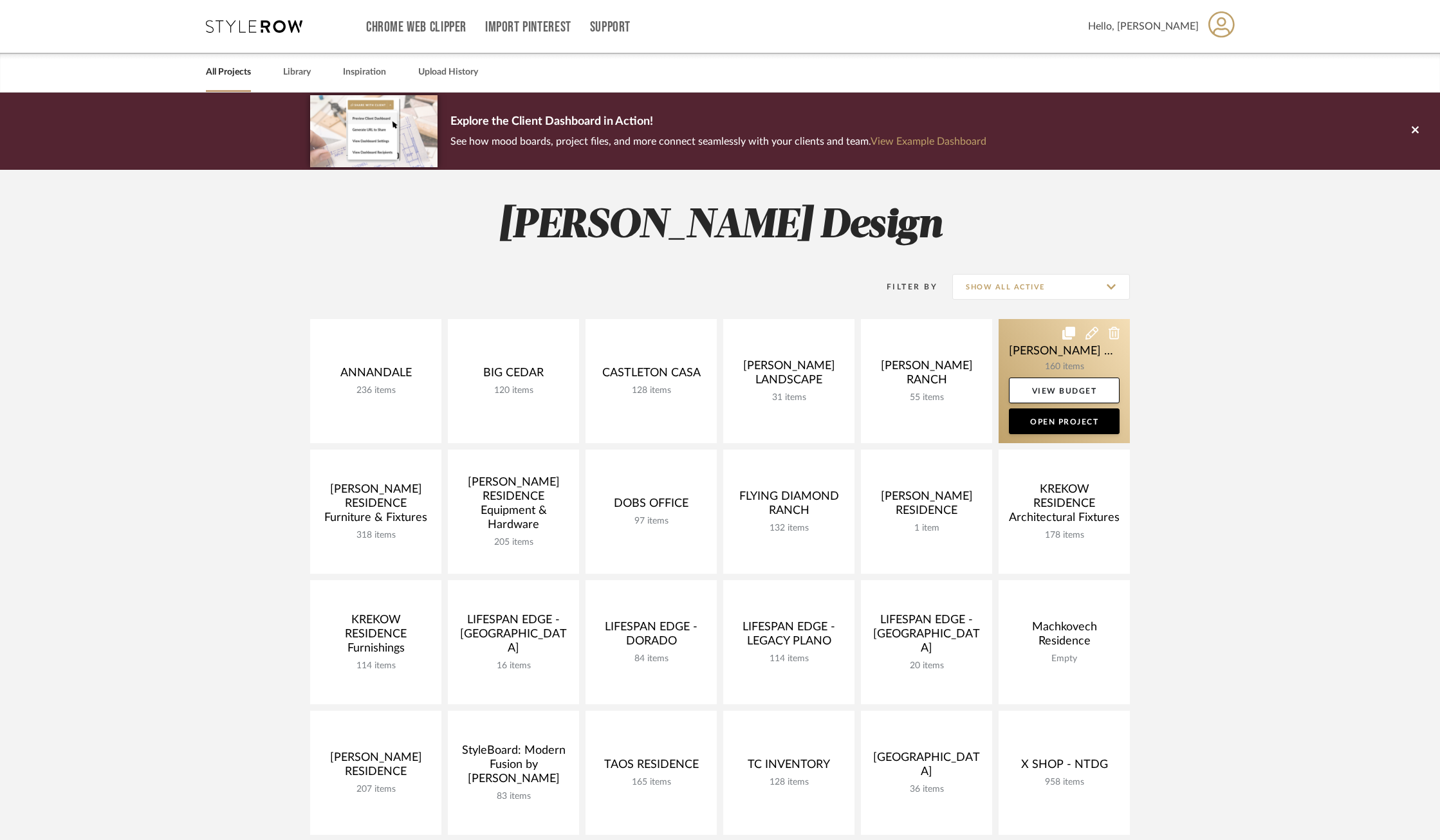
click at [1034, 350] on link at bounding box center [1064, 381] width 132 height 124
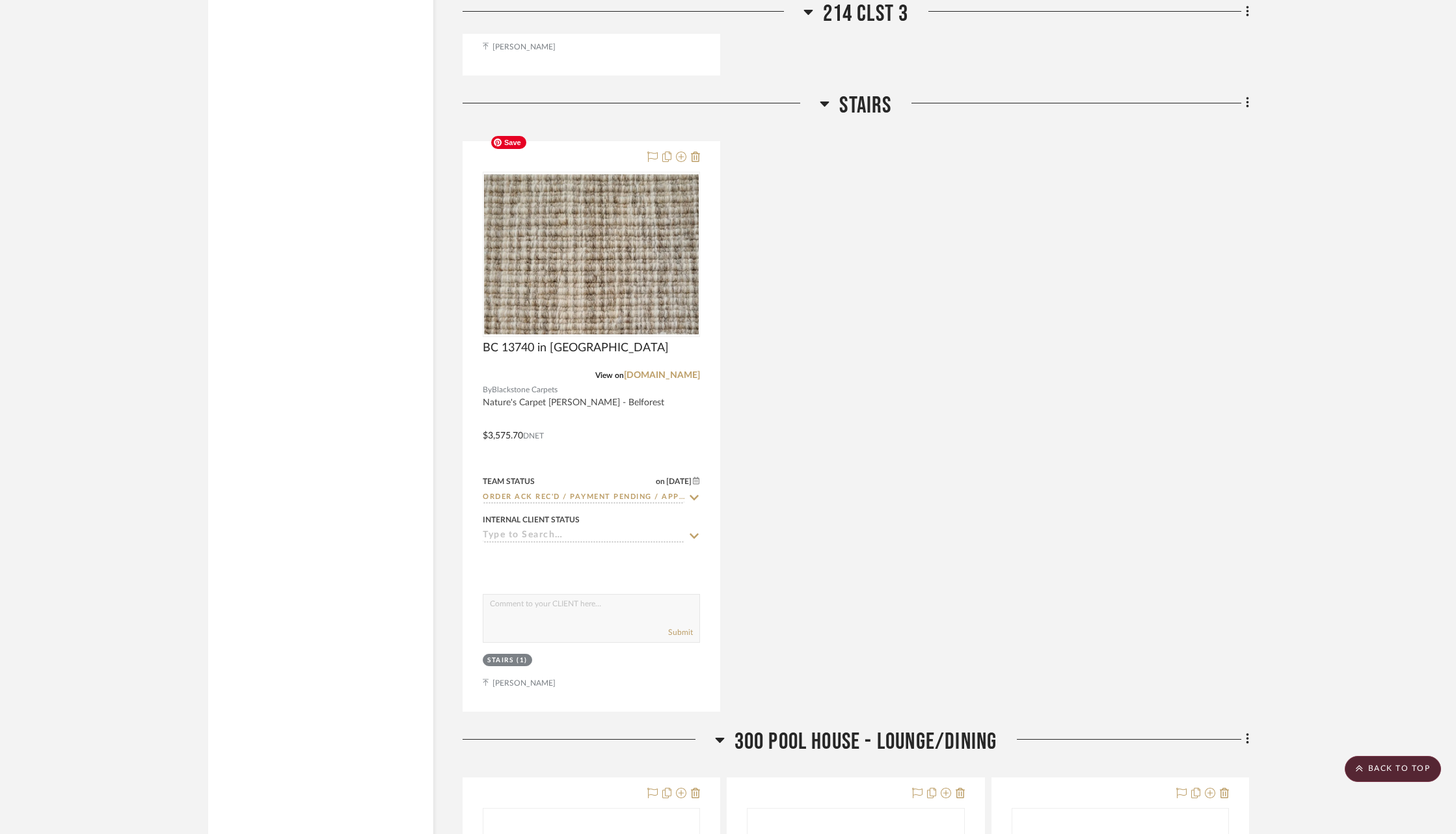
scroll to position [41326, 0]
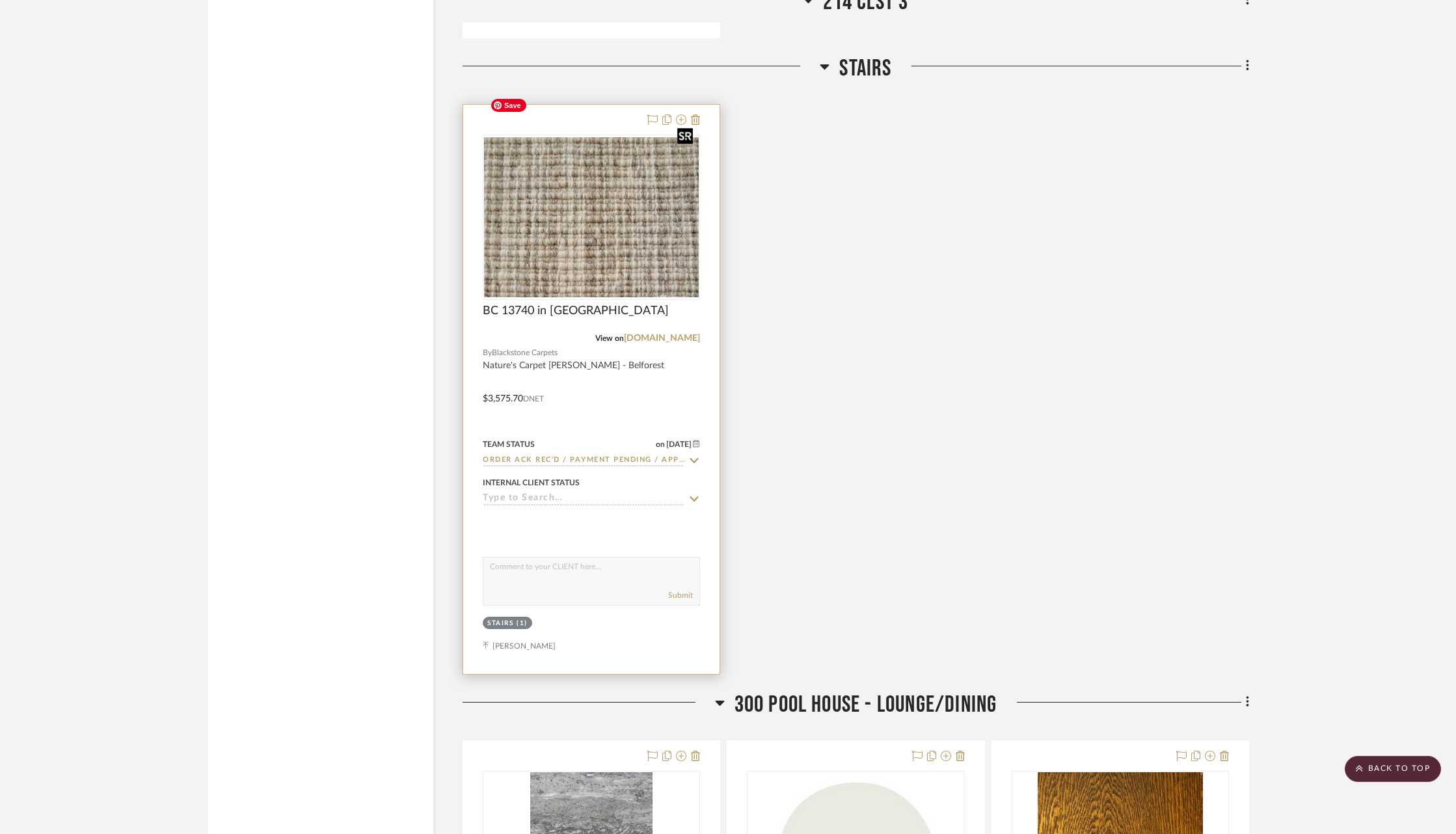
click at [586, 137] on img "0" at bounding box center [591, 217] width 215 height 160
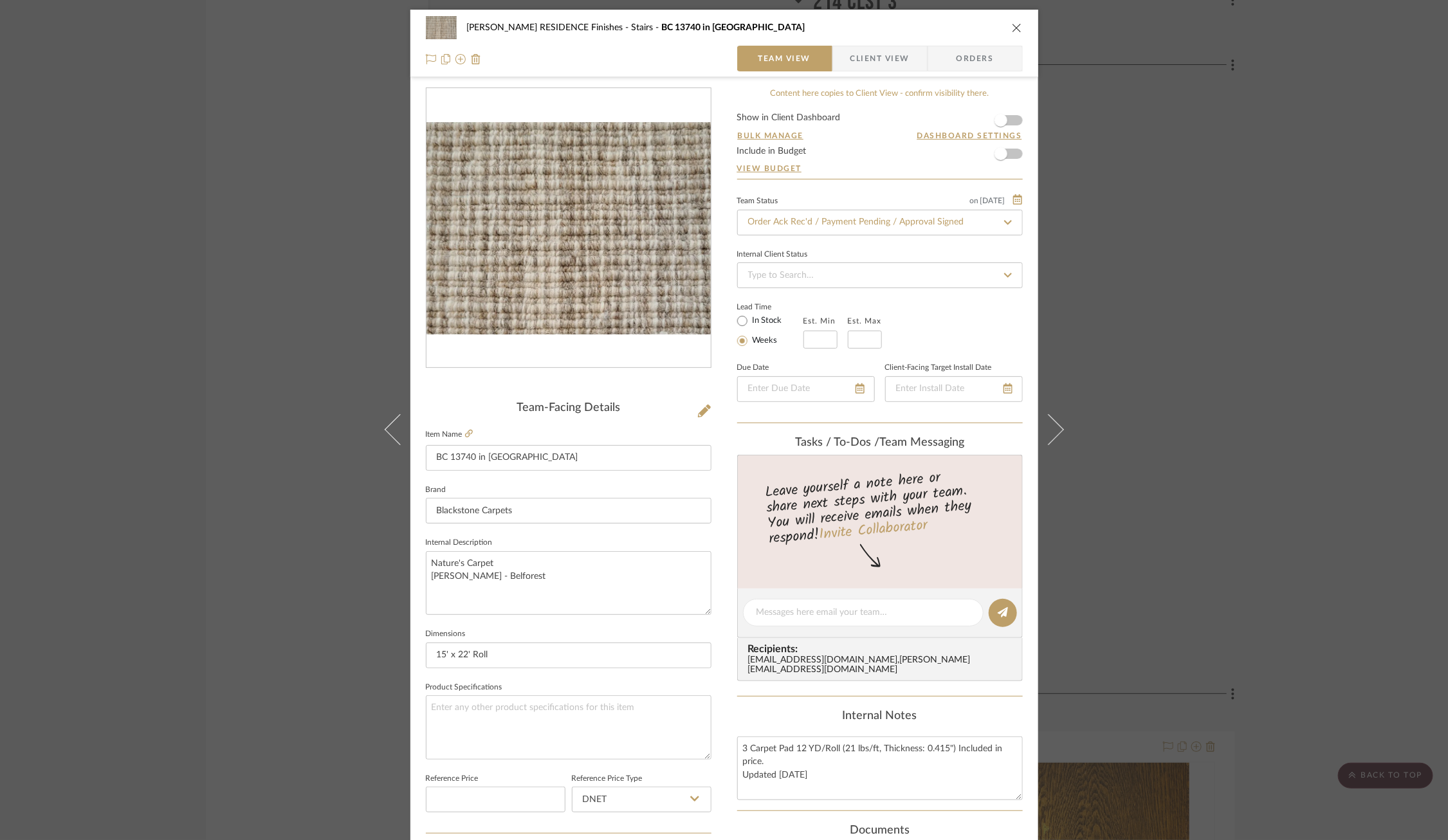
scroll to position [359, 0]
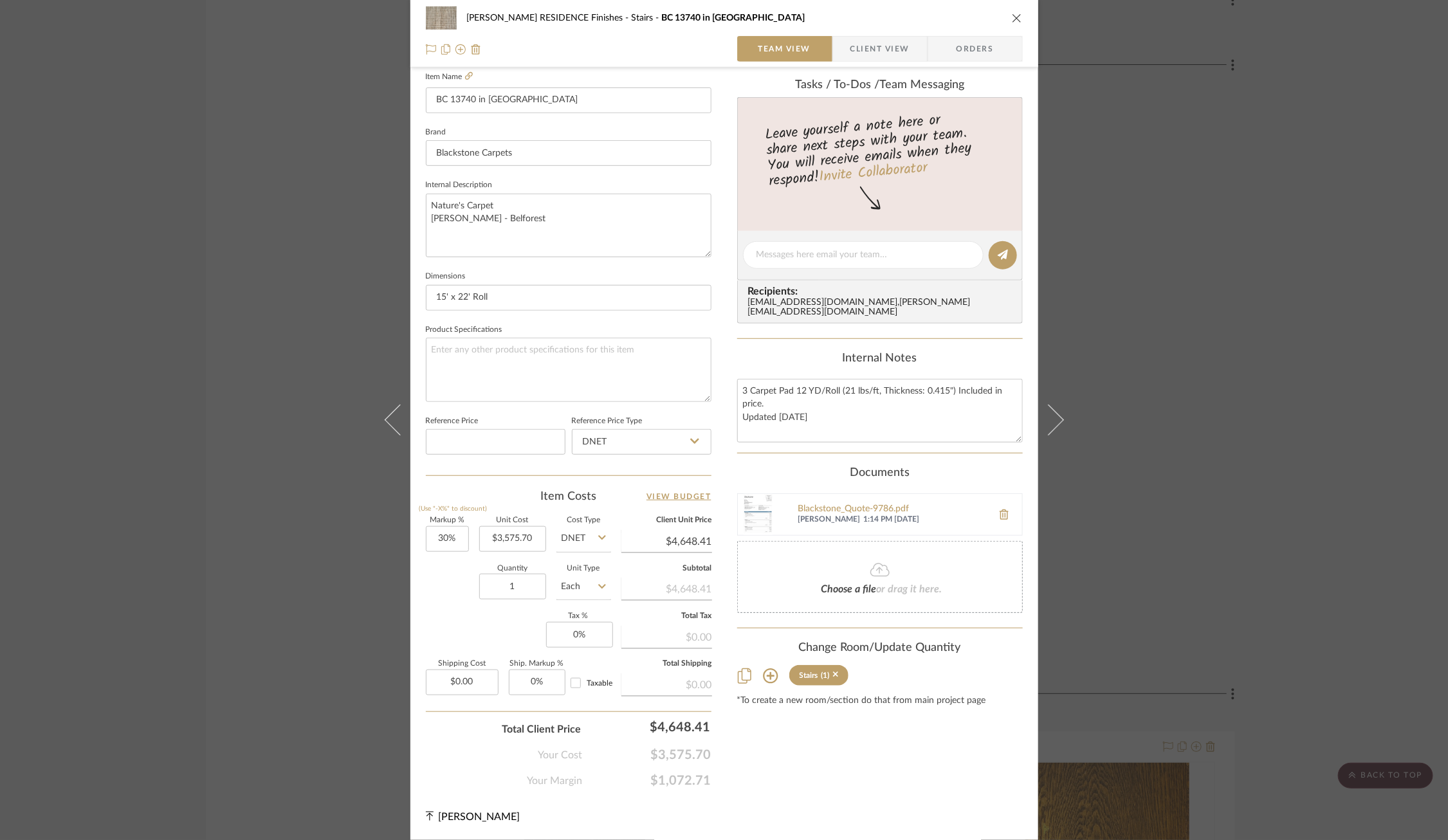
click at [764, 673] on icon at bounding box center [771, 676] width 15 height 15
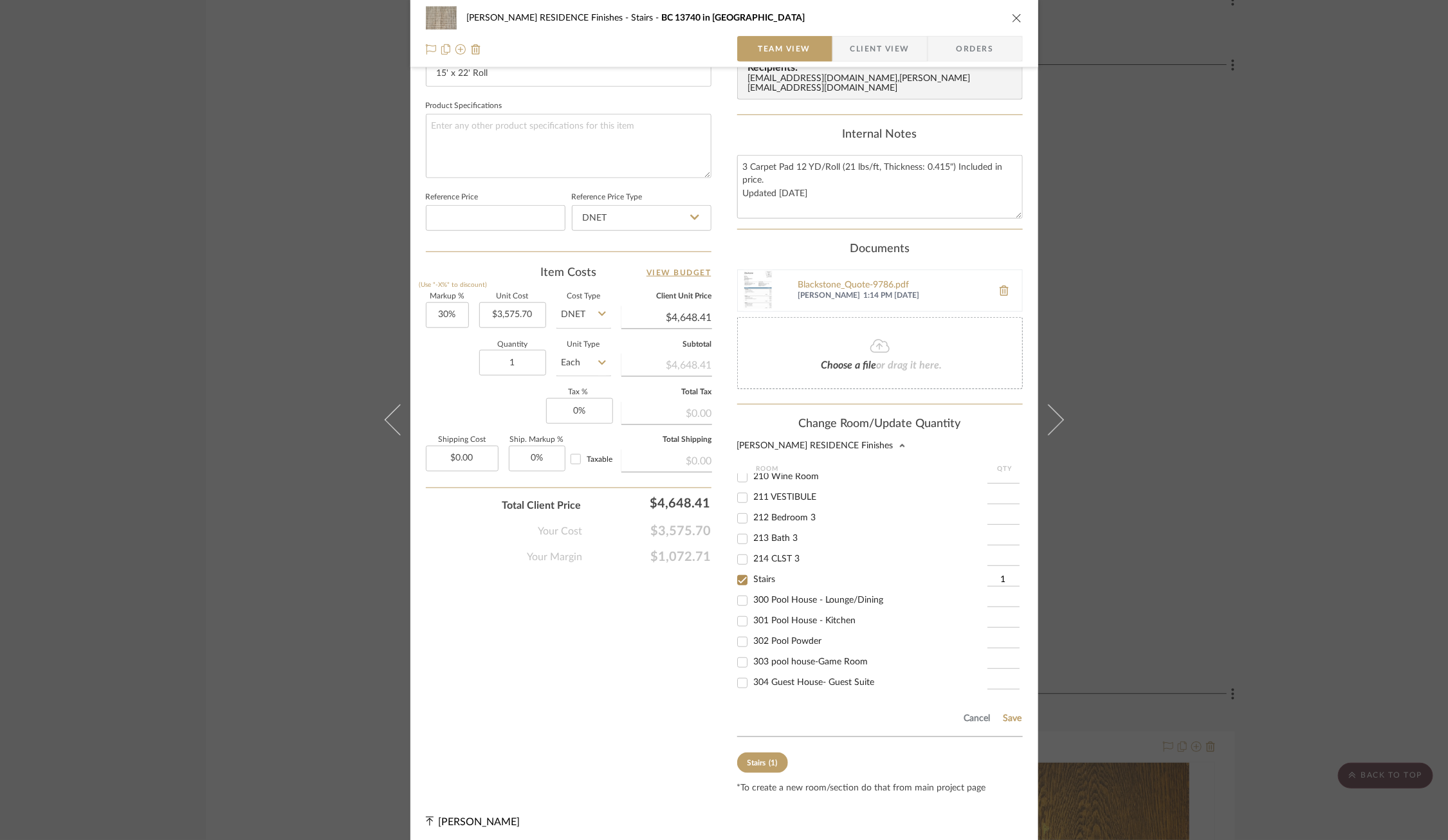
scroll to position [686, 0]
click at [778, 661] on div "[GEOGRAPHIC_DATA]" at bounding box center [862, 663] width 250 height 21
click at [778, 657] on span "[GEOGRAPHIC_DATA]" at bounding box center [798, 661] width 89 height 9
click at [753, 652] on input "[GEOGRAPHIC_DATA]" at bounding box center [743, 663] width 21 height 21
checkbox input "true"
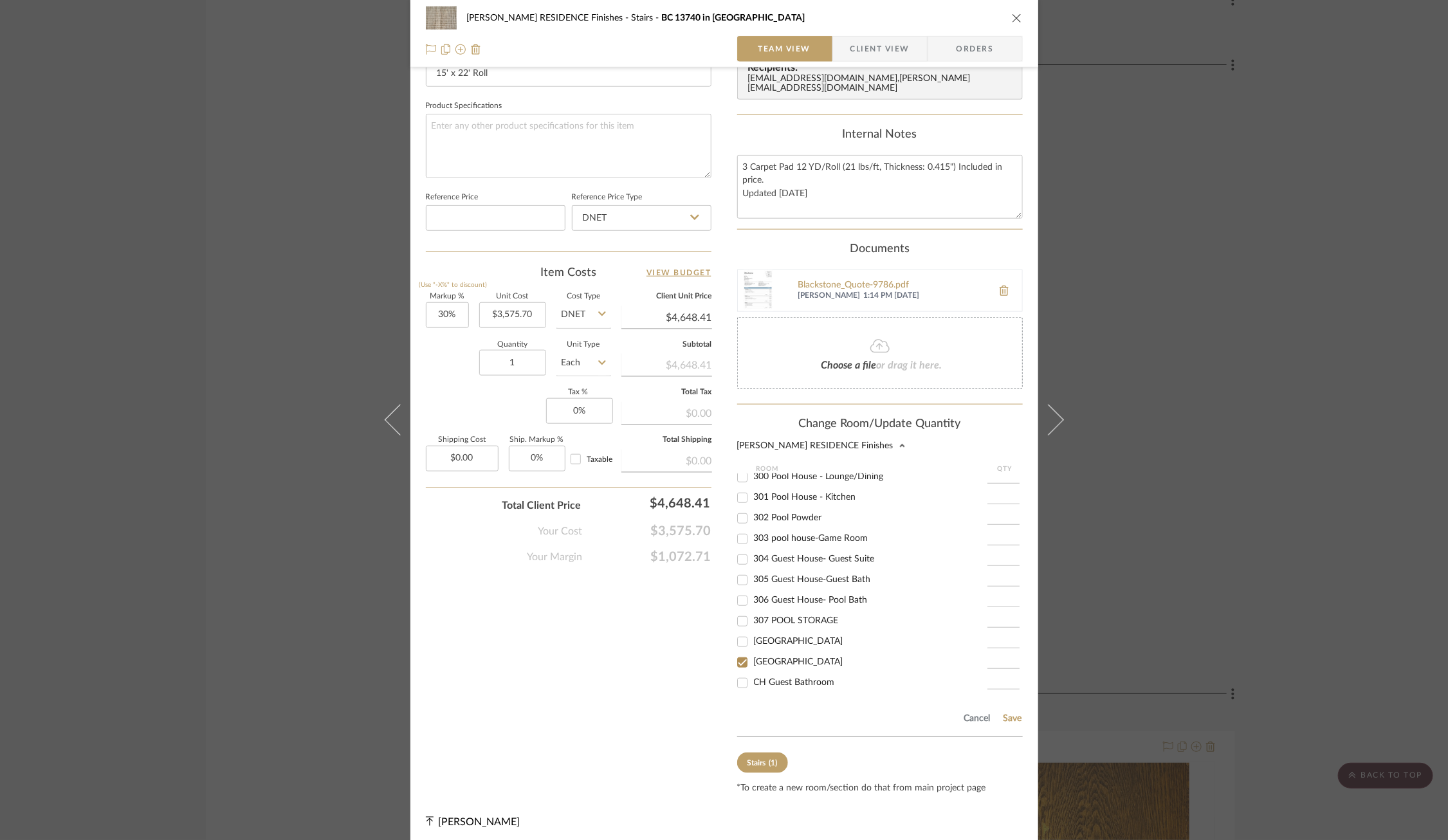
type input "1"
click at [762, 612] on span "Stairs" at bounding box center [764, 617] width 22 height 9
click at [753, 610] on input "Stairs" at bounding box center [743, 617] width 21 height 21
checkbox input "false"
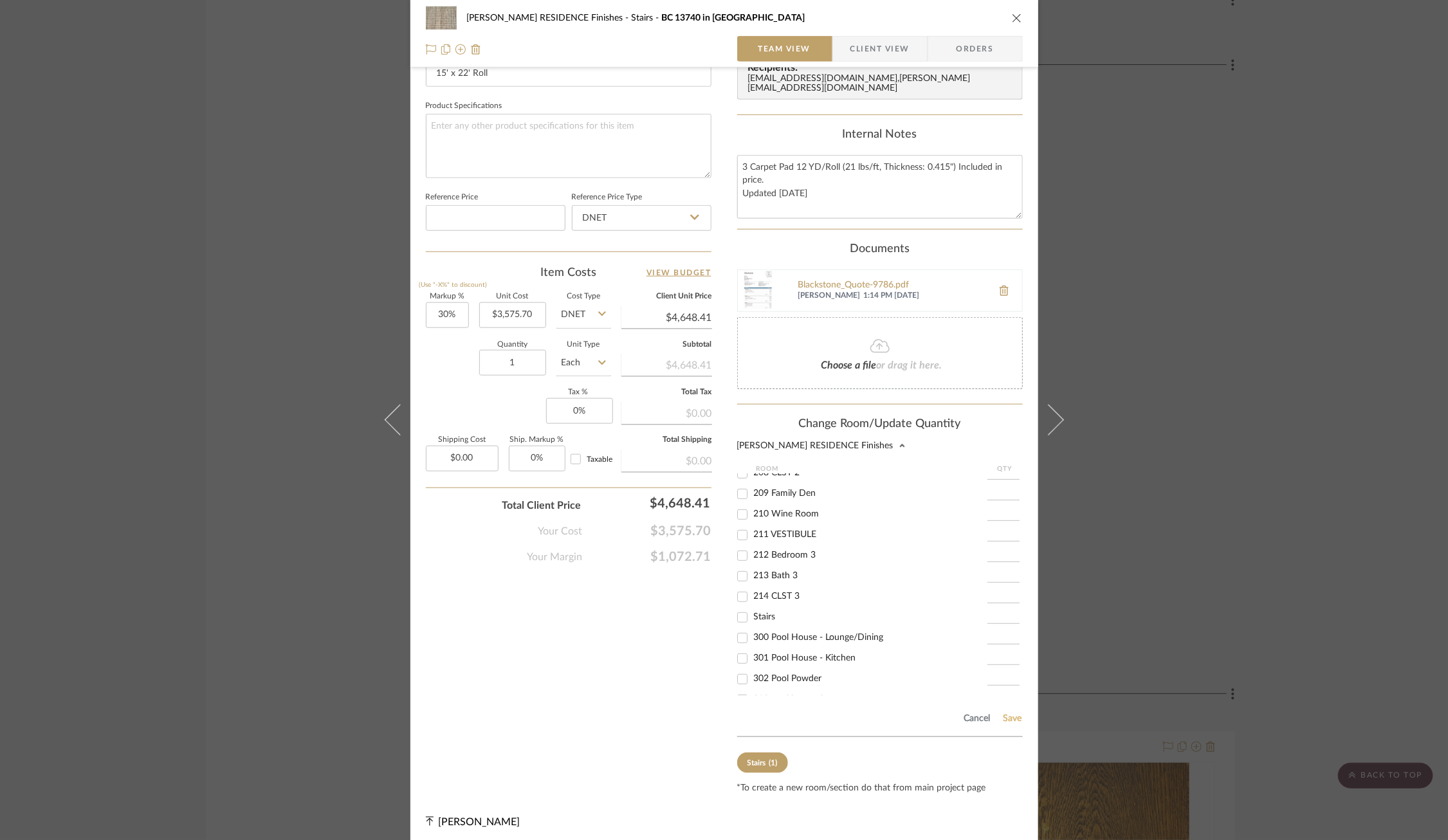
click at [1006, 713] on button "Save" at bounding box center [1013, 718] width 20 height 10
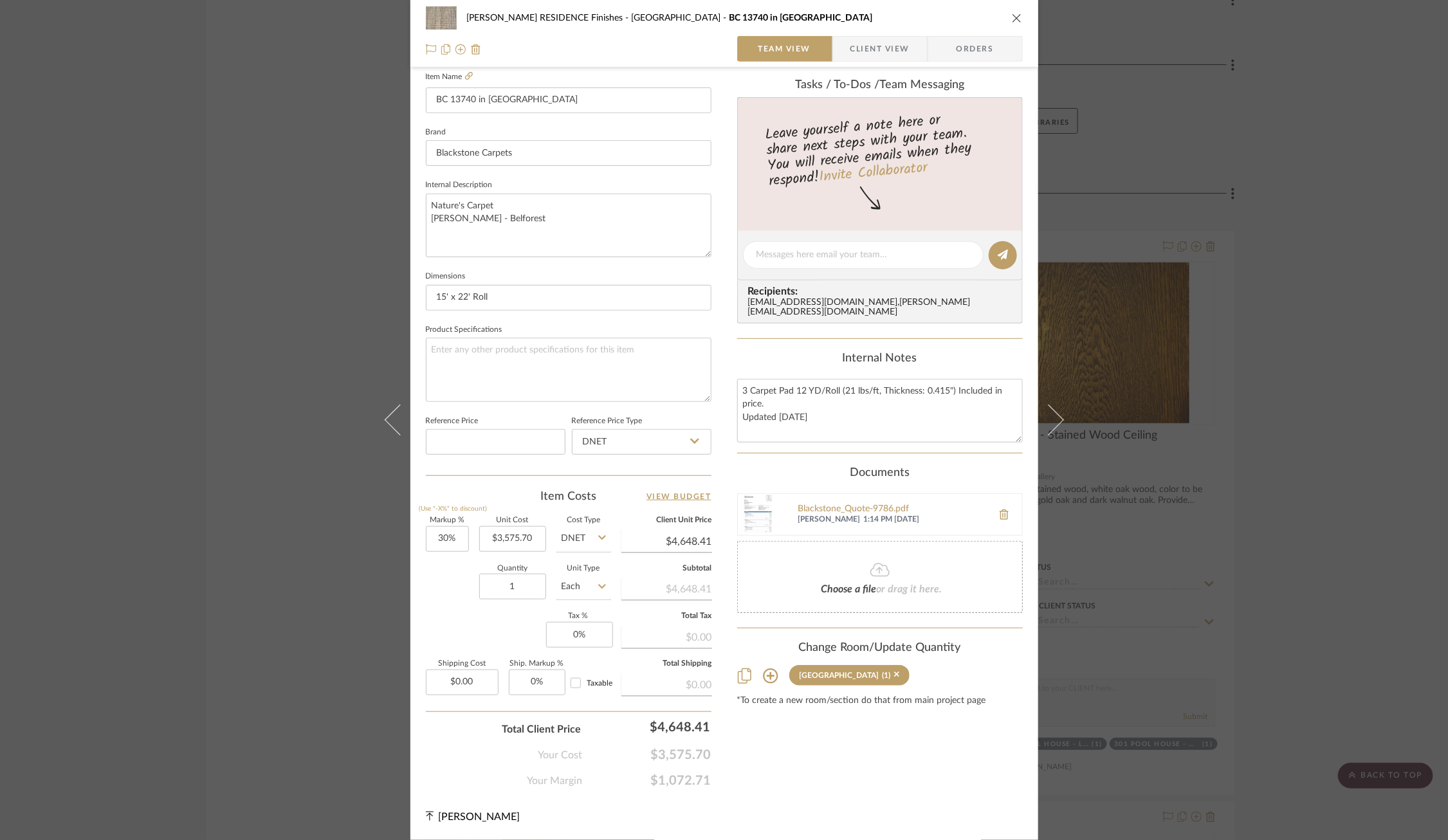
click at [1201, 244] on div "COBLE RESIDENCE Finishes Carriage House BC 13740 in Belforest Team View Client …" at bounding box center [724, 420] width 1448 height 840
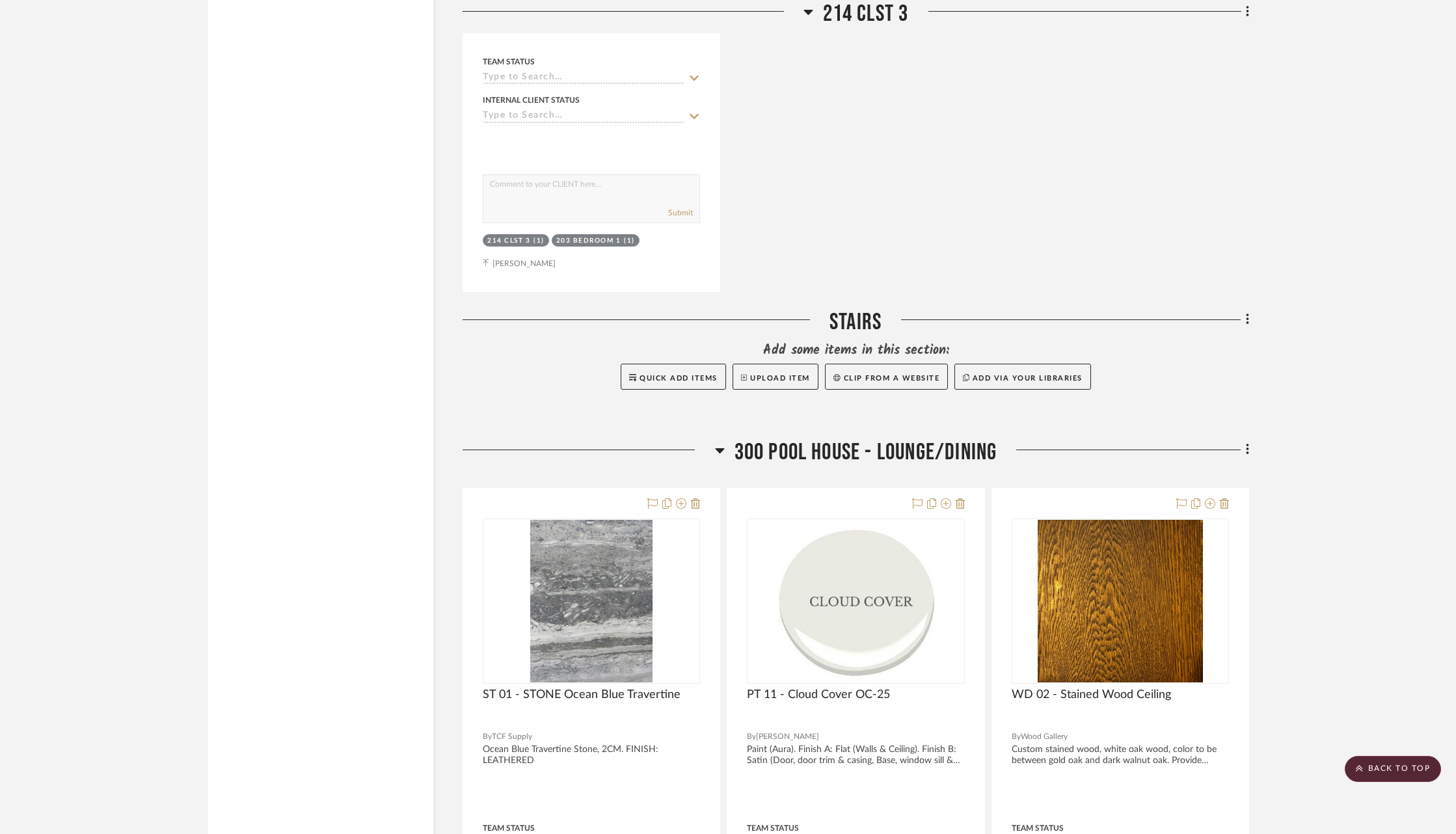
scroll to position [41075, 0]
click at [1246, 310] on icon at bounding box center [1248, 317] width 4 height 14
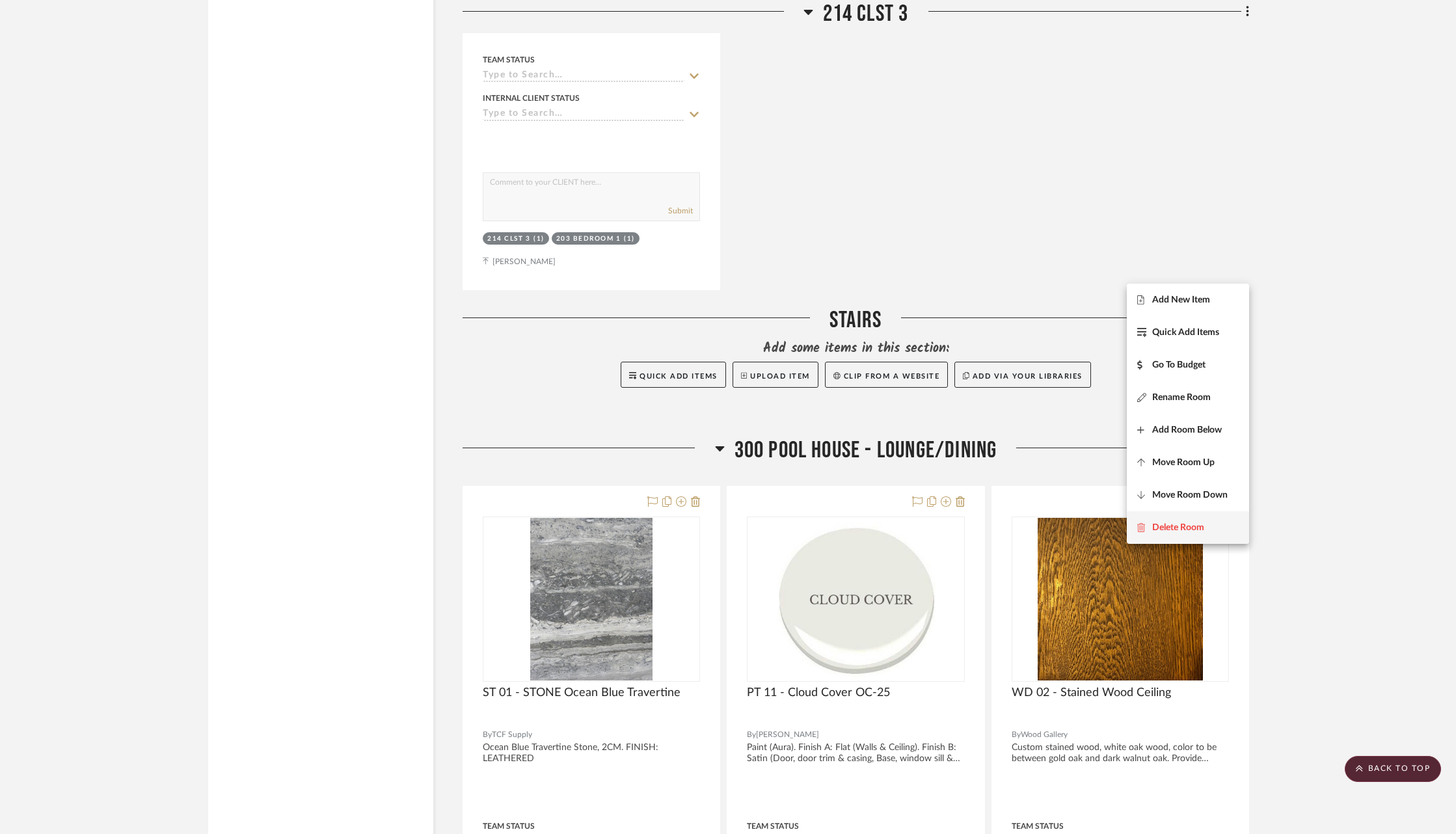
click at [1187, 512] on button "Delete Room" at bounding box center [1188, 527] width 123 height 32
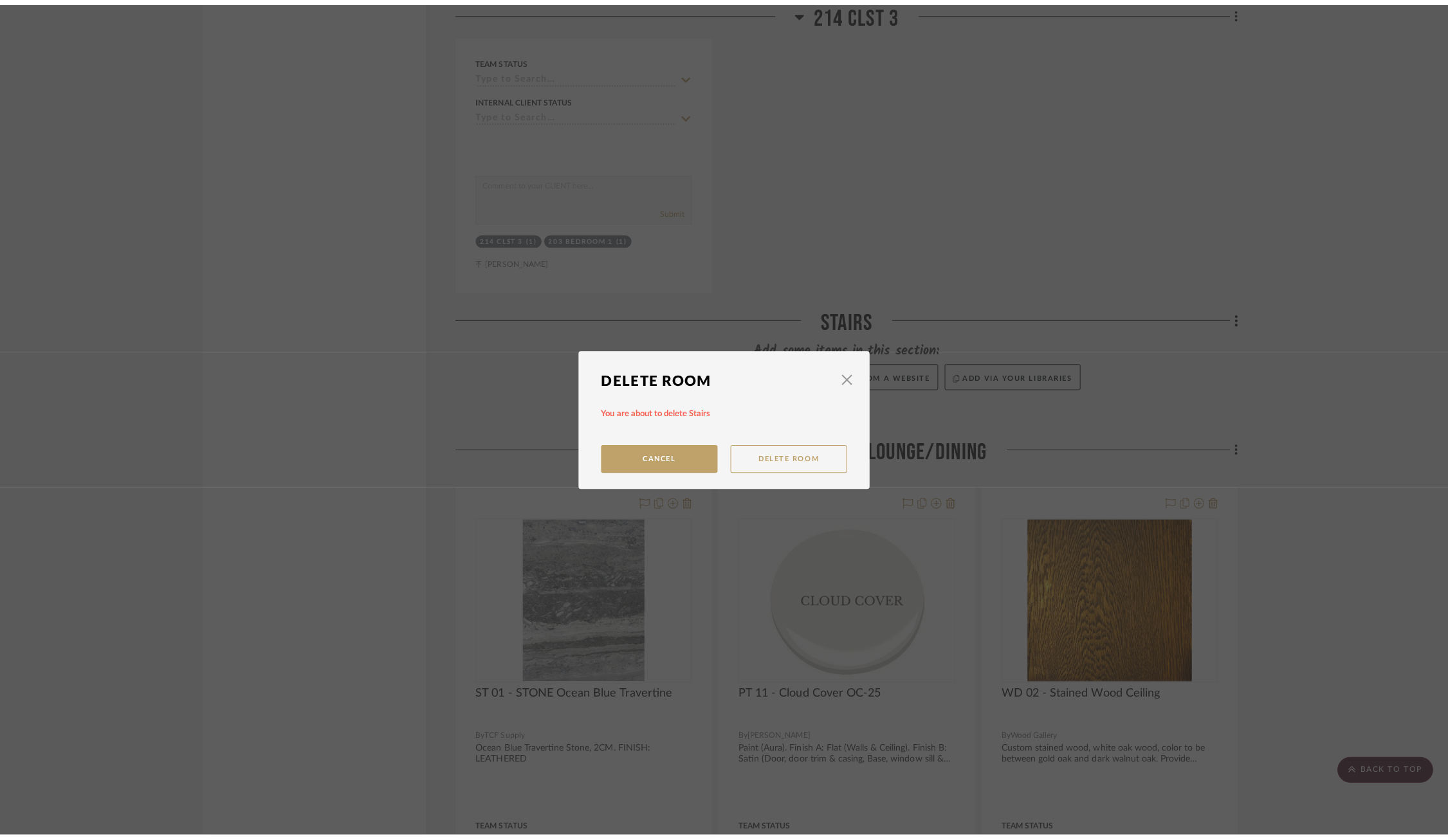
scroll to position [0, 0]
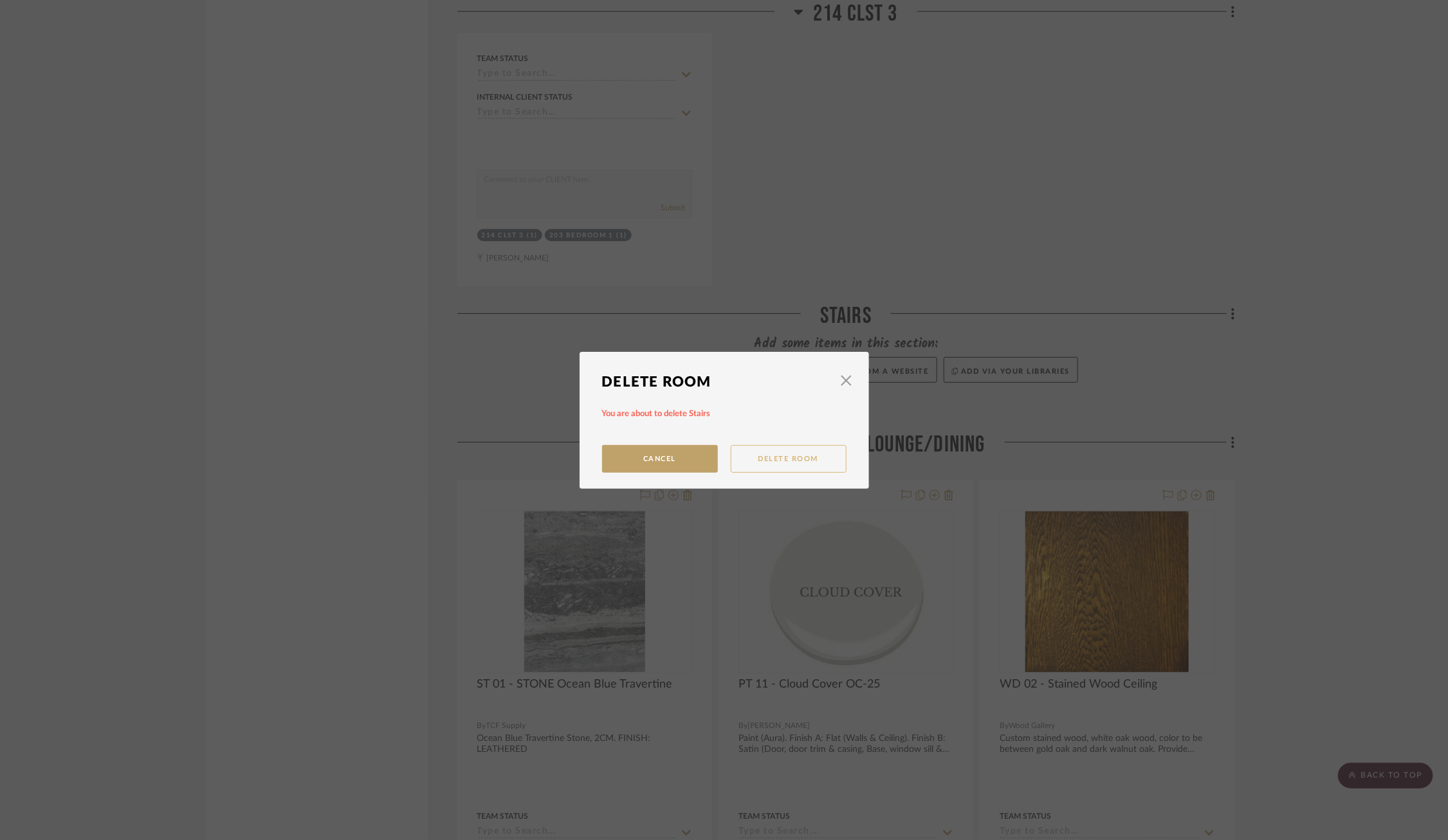
click at [778, 460] on button "Delete Room" at bounding box center [789, 459] width 116 height 28
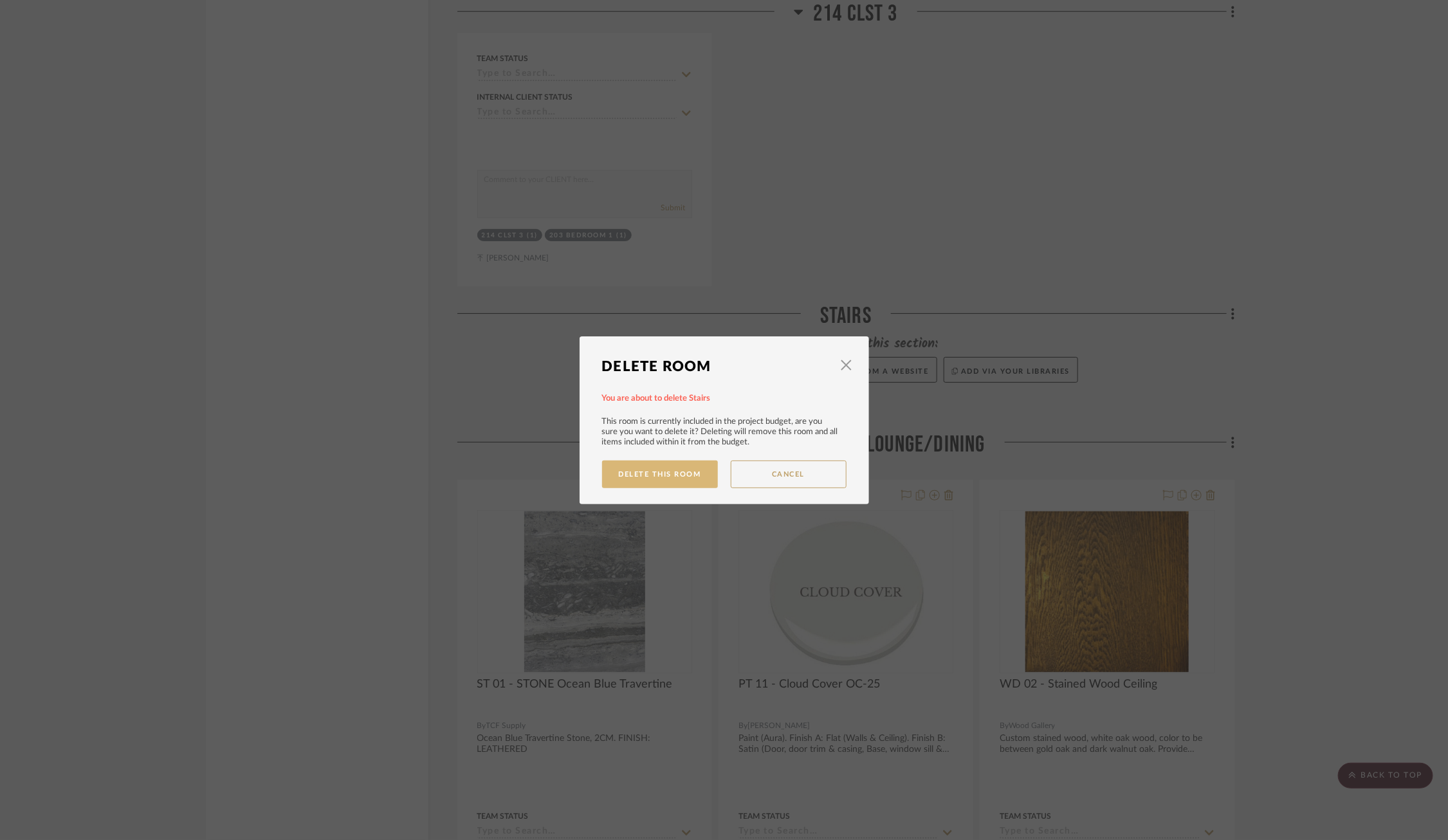
click at [652, 475] on button "Delete This Room" at bounding box center [660, 475] width 116 height 28
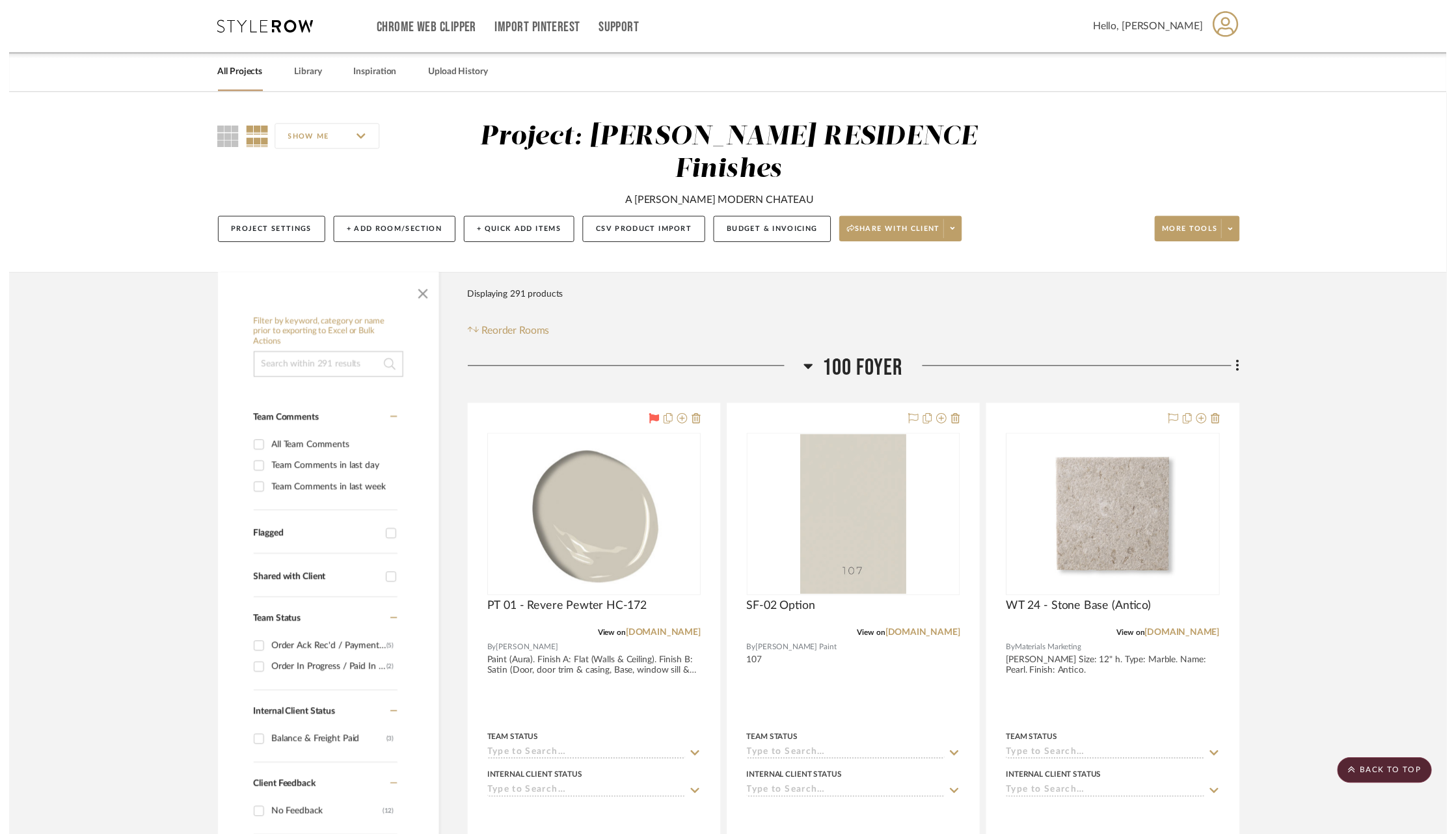
scroll to position [41075, 0]
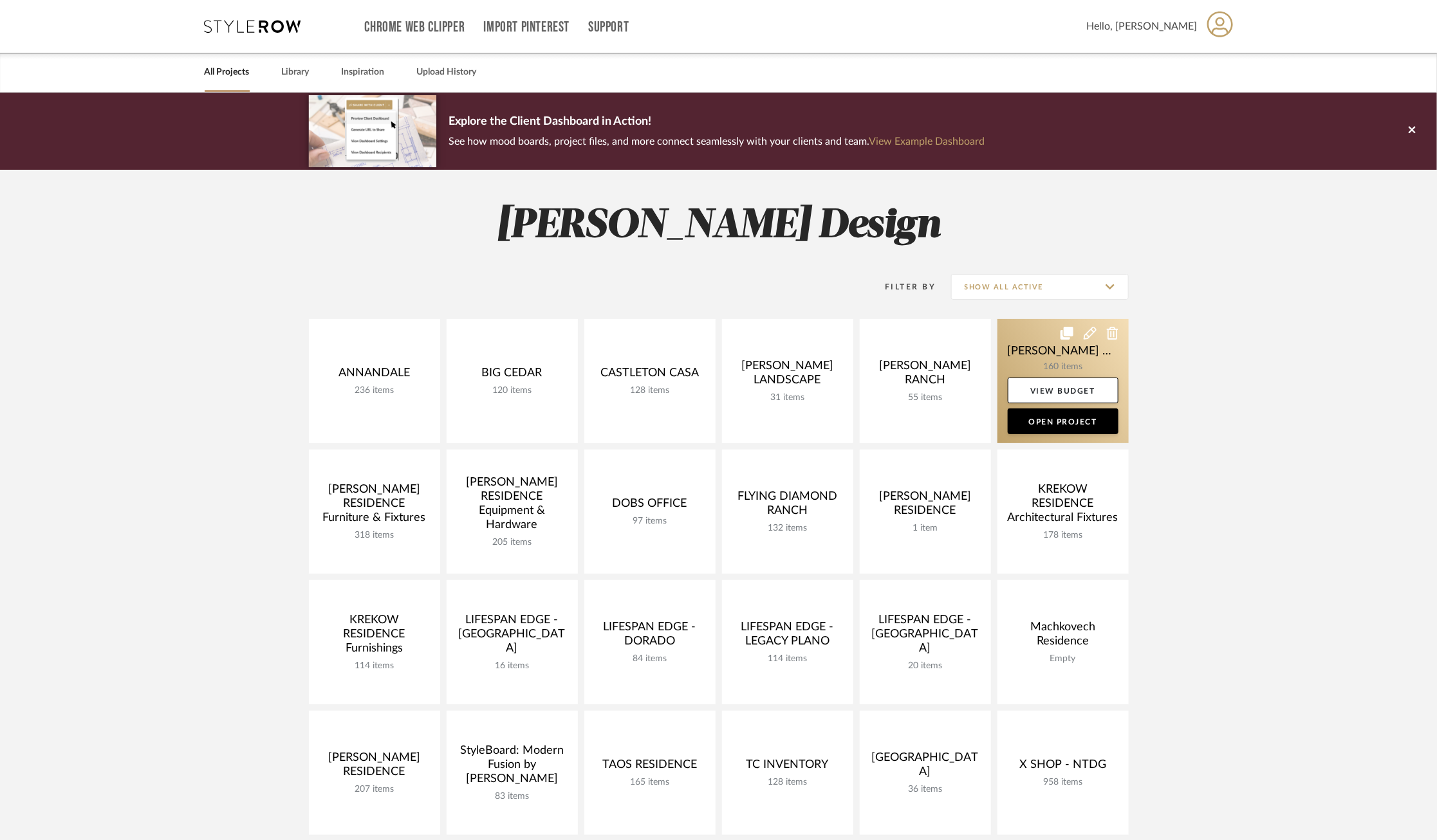
click at [1030, 340] on link at bounding box center [1062, 381] width 132 height 124
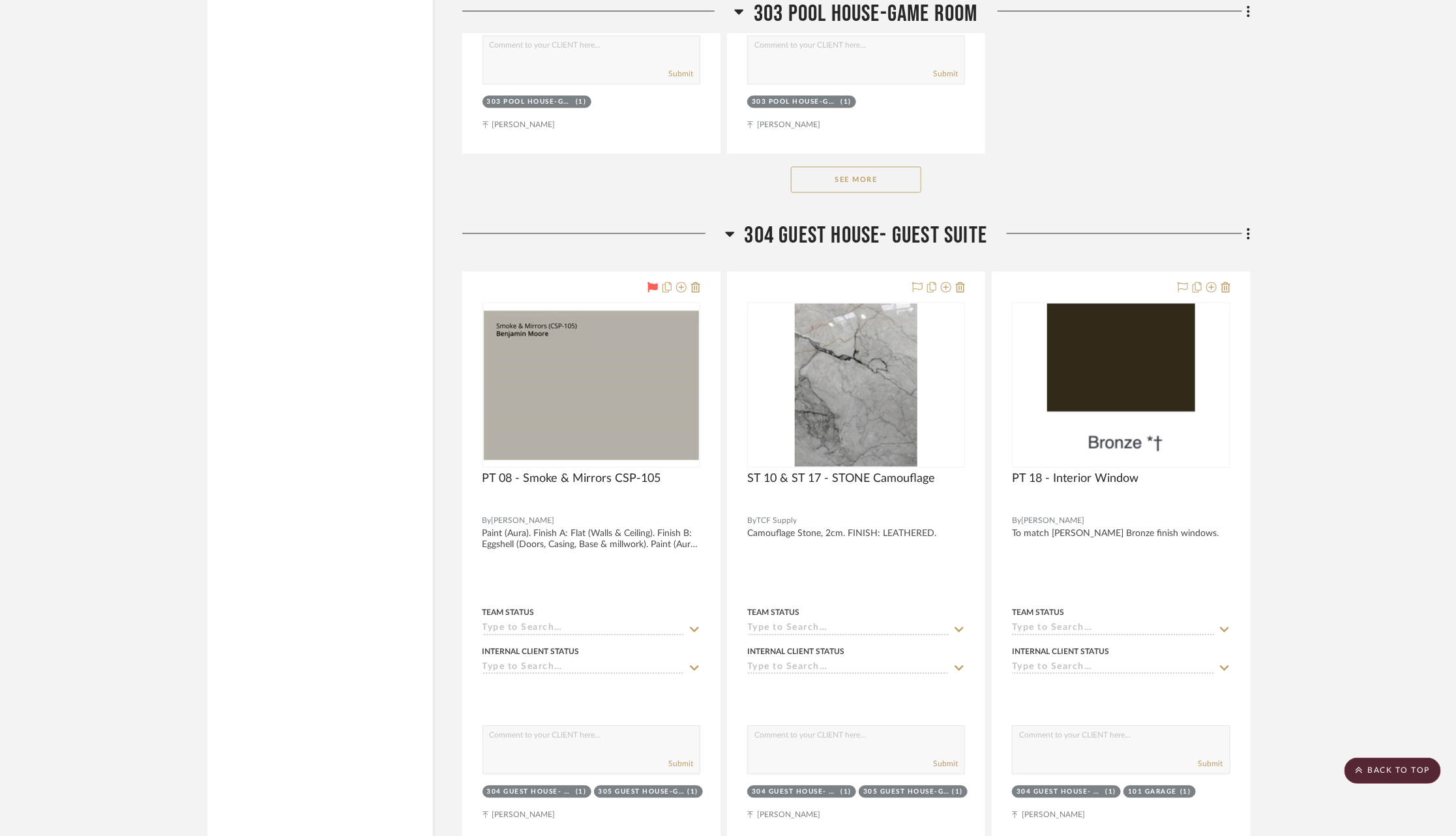
scroll to position [48015, 0]
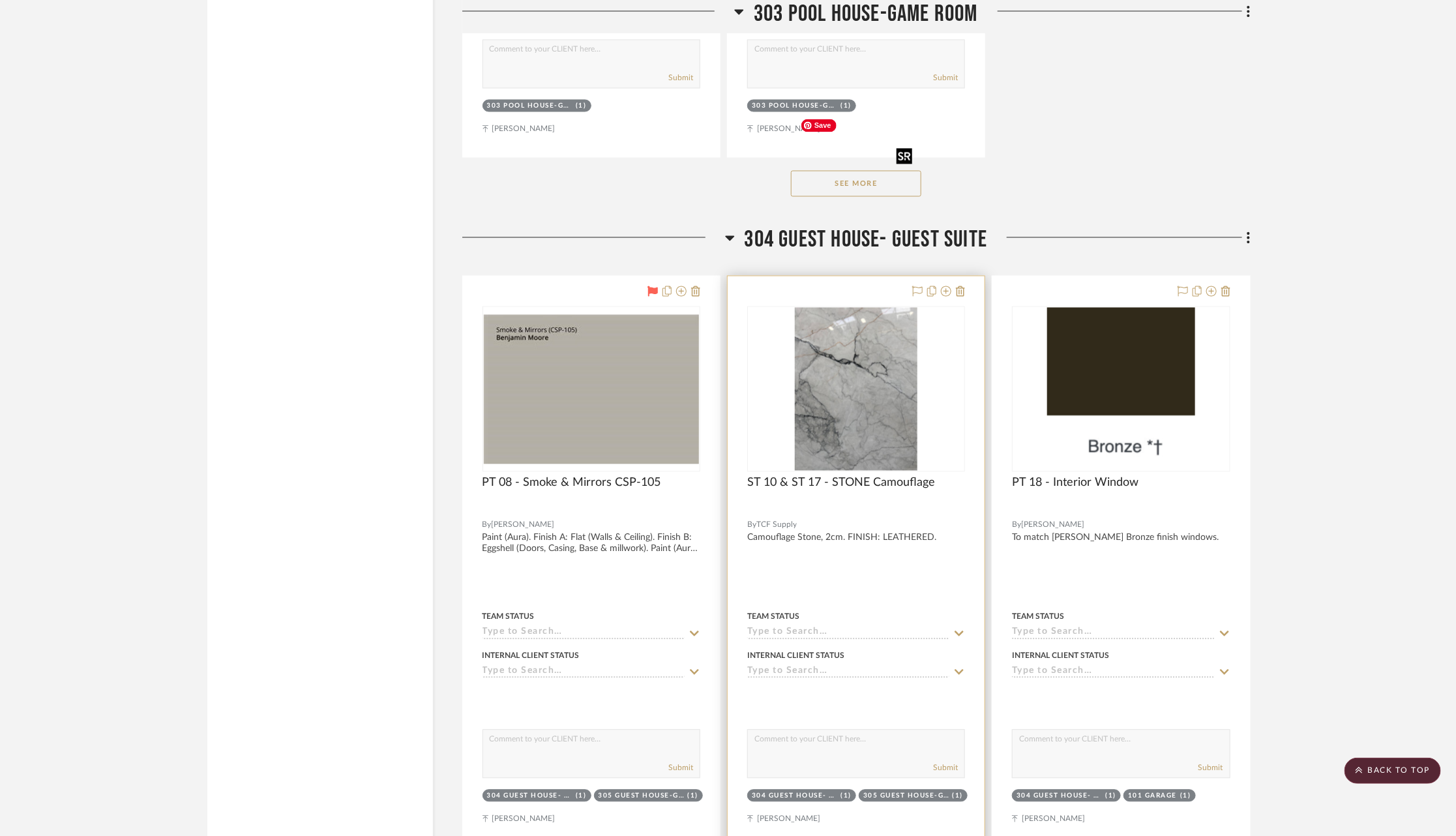
click at [830, 308] on img "0" at bounding box center [856, 389] width 123 height 163
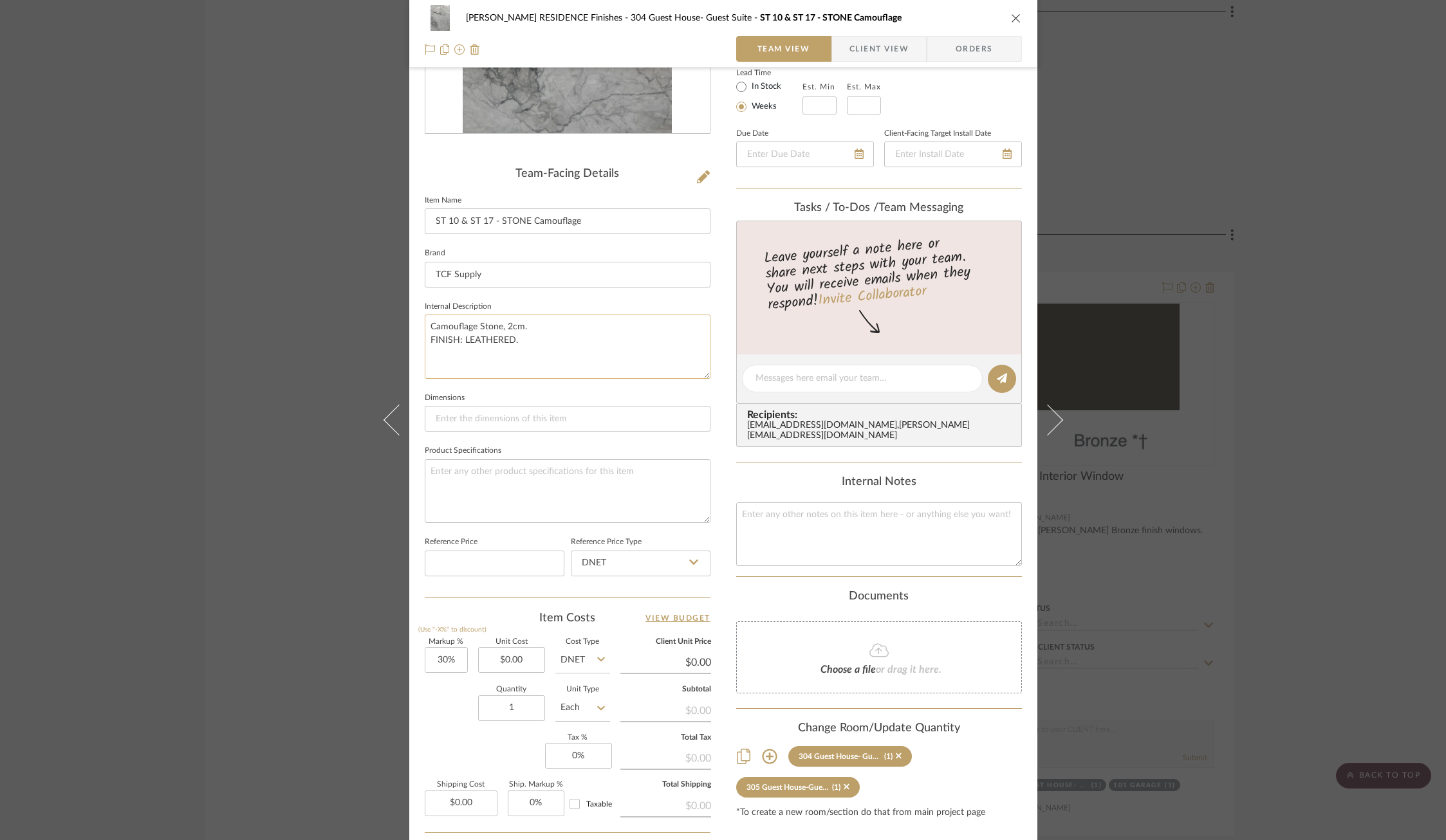
scroll to position [246, 0]
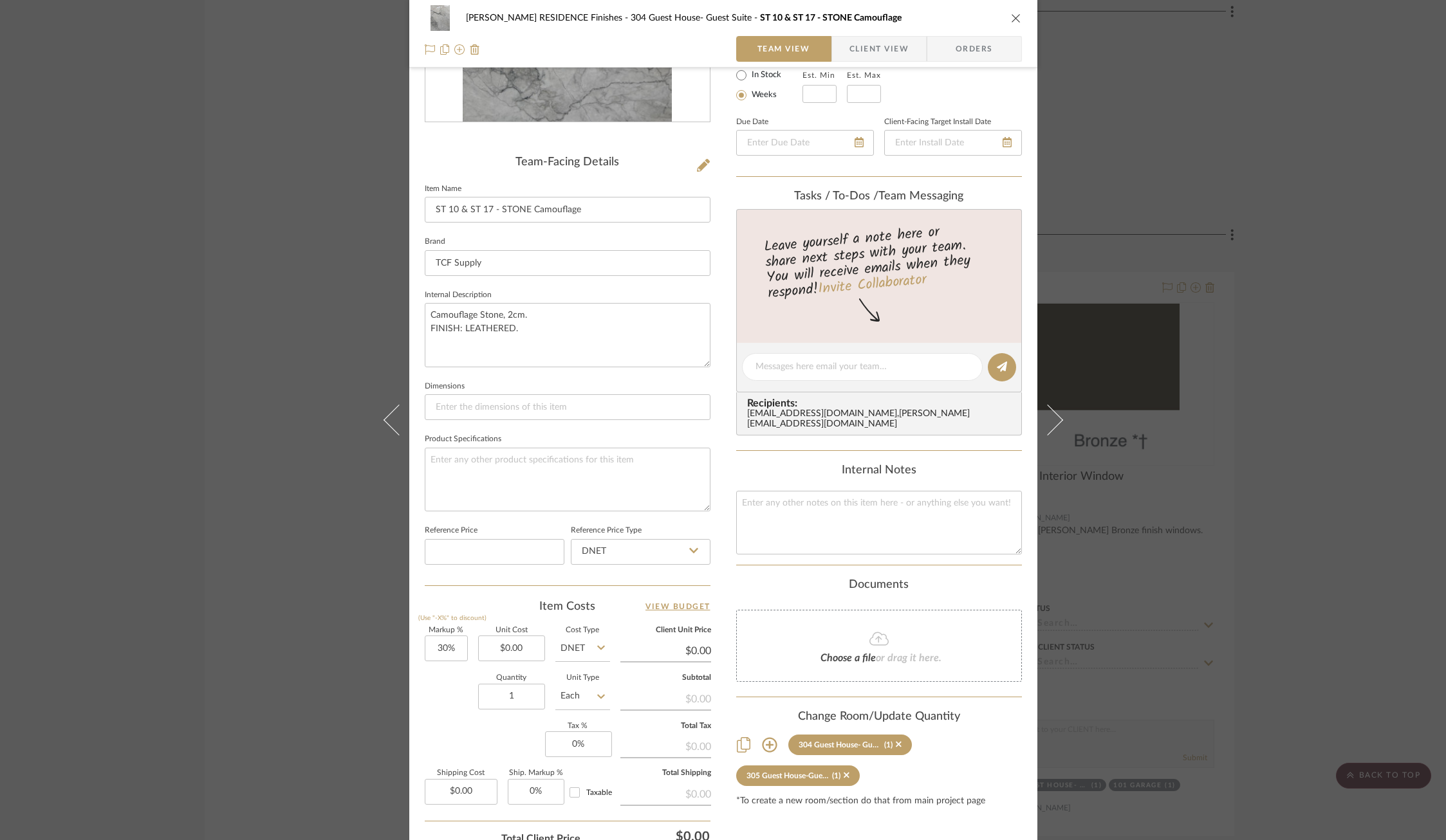
click at [1305, 252] on div "COBLE RESIDENCE Finishes 304 Guest House- Guest Suite ST 10 & ST 17 - STONE Cam…" at bounding box center [723, 420] width 1446 height 840
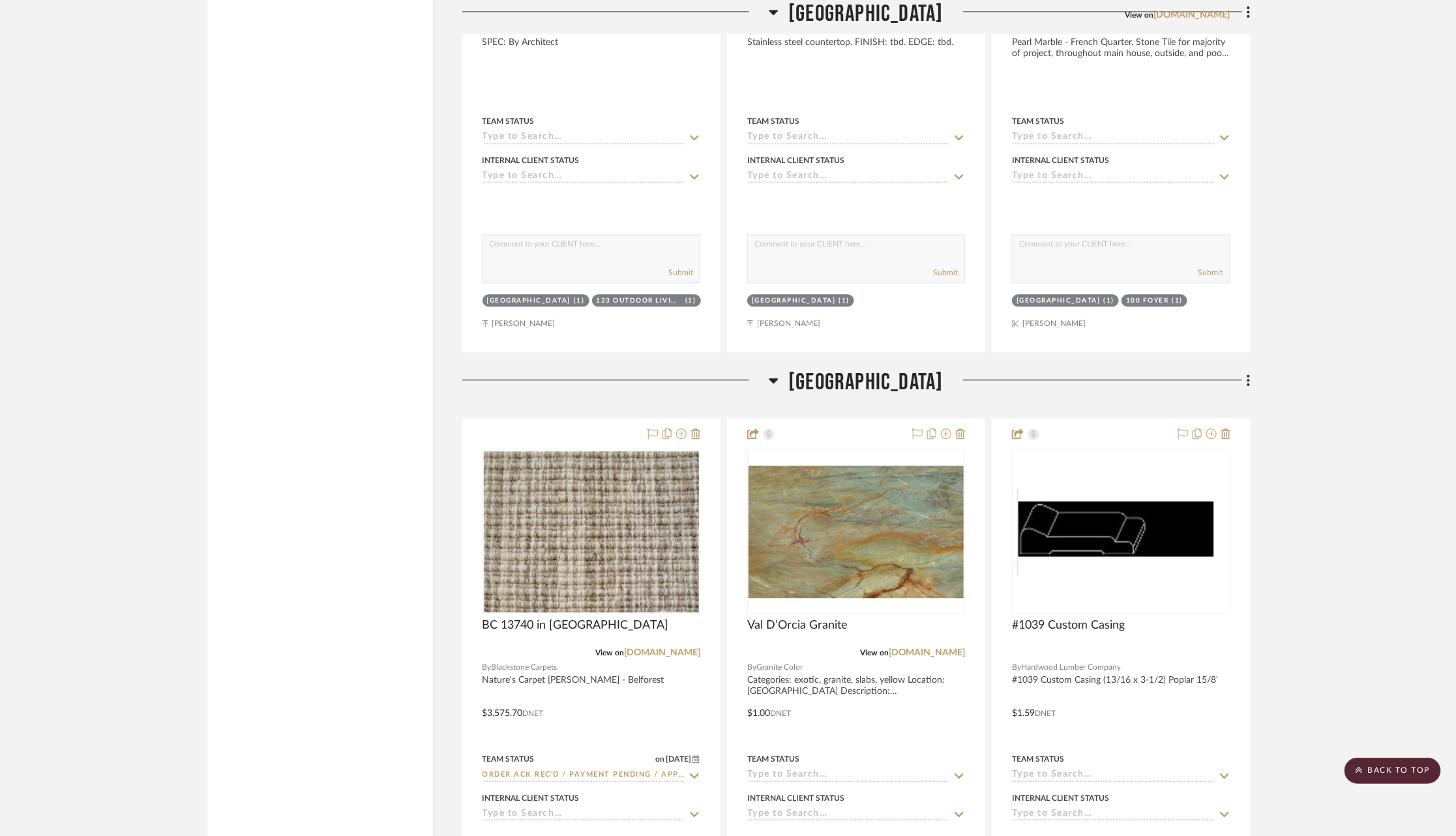
scroll to position [54051, 0]
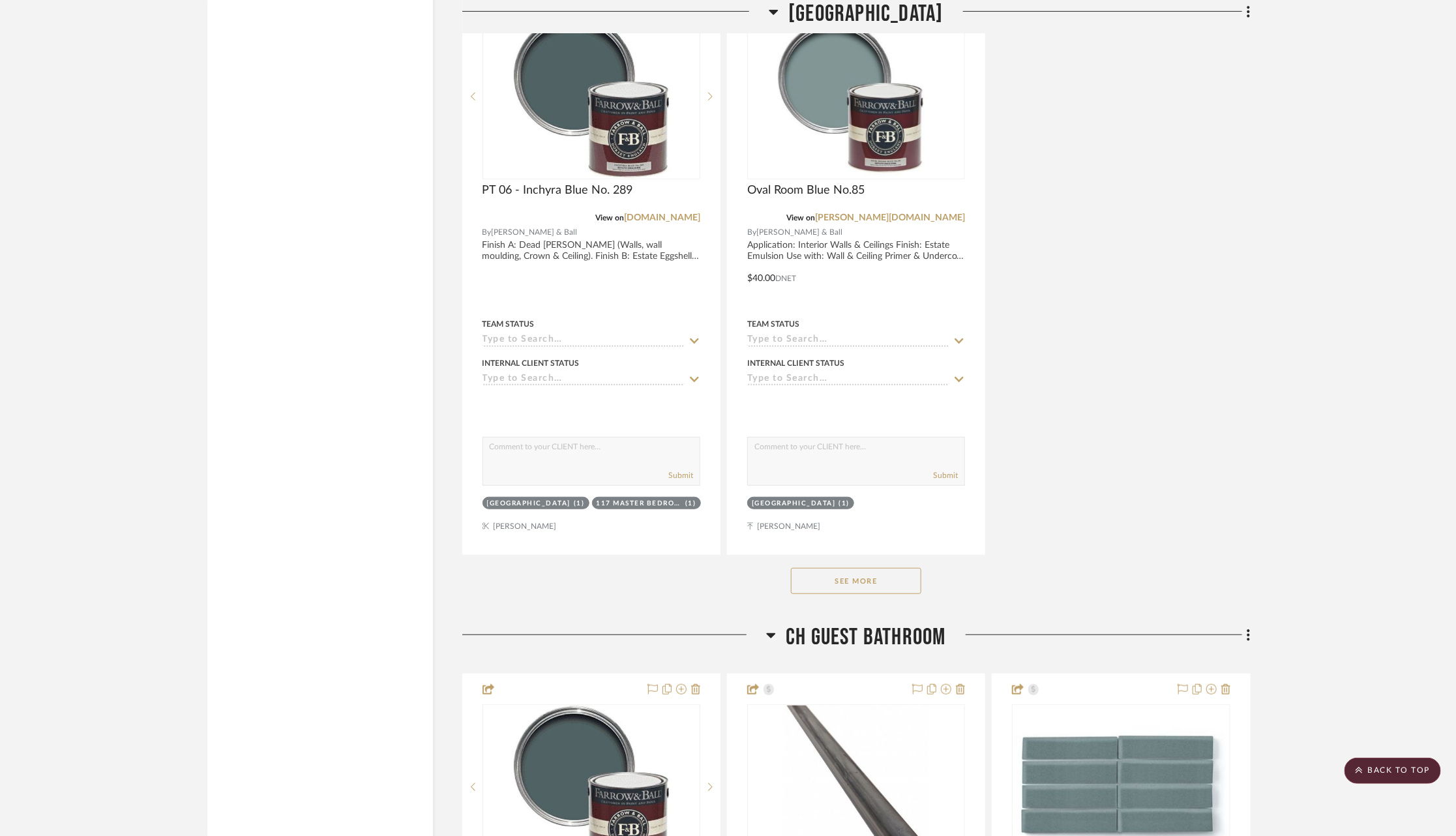
click at [890, 568] on button "See More" at bounding box center [856, 581] width 131 height 26
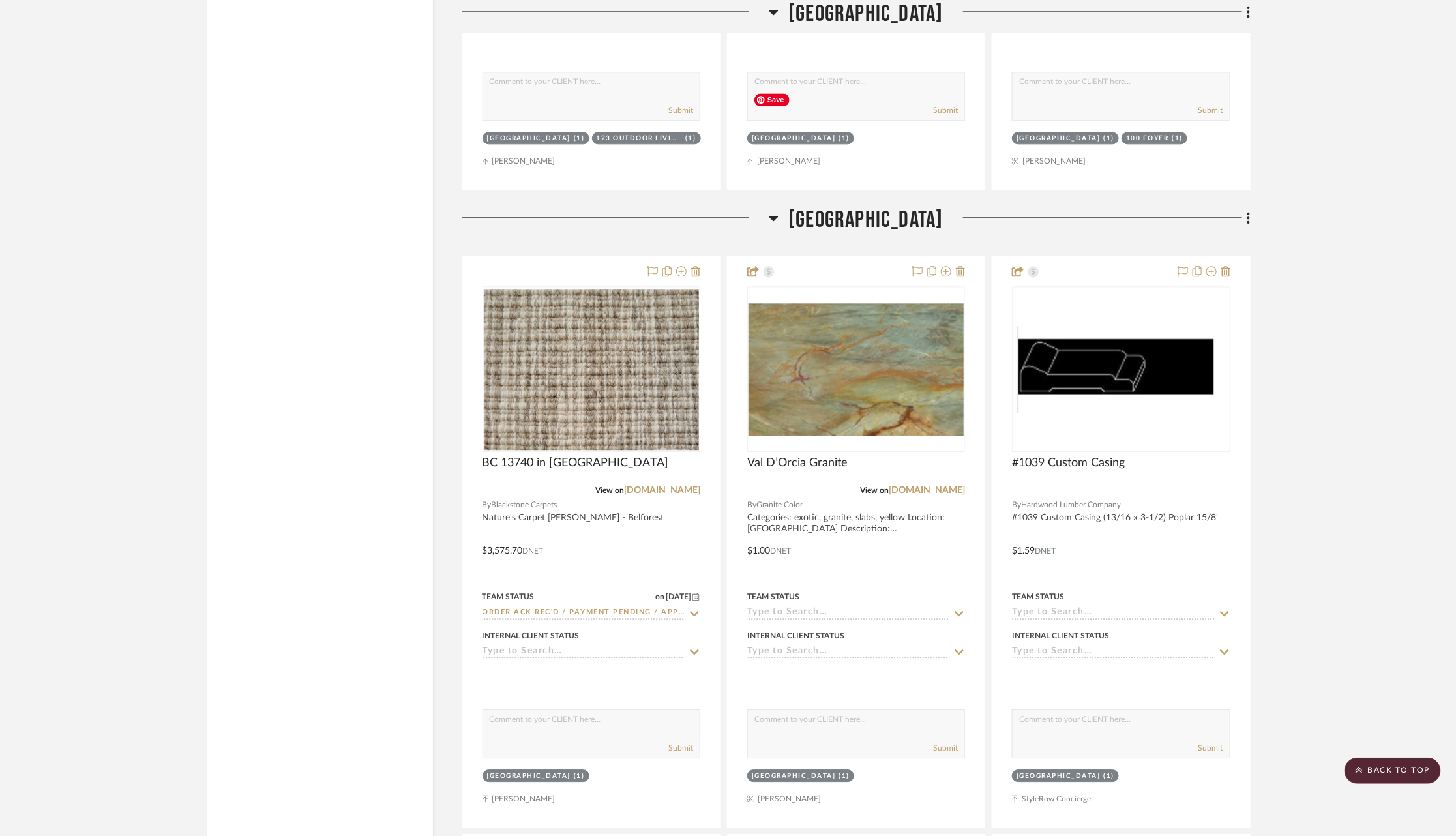
scroll to position [54176, 0]
